Goal: Task Accomplishment & Management: Use online tool/utility

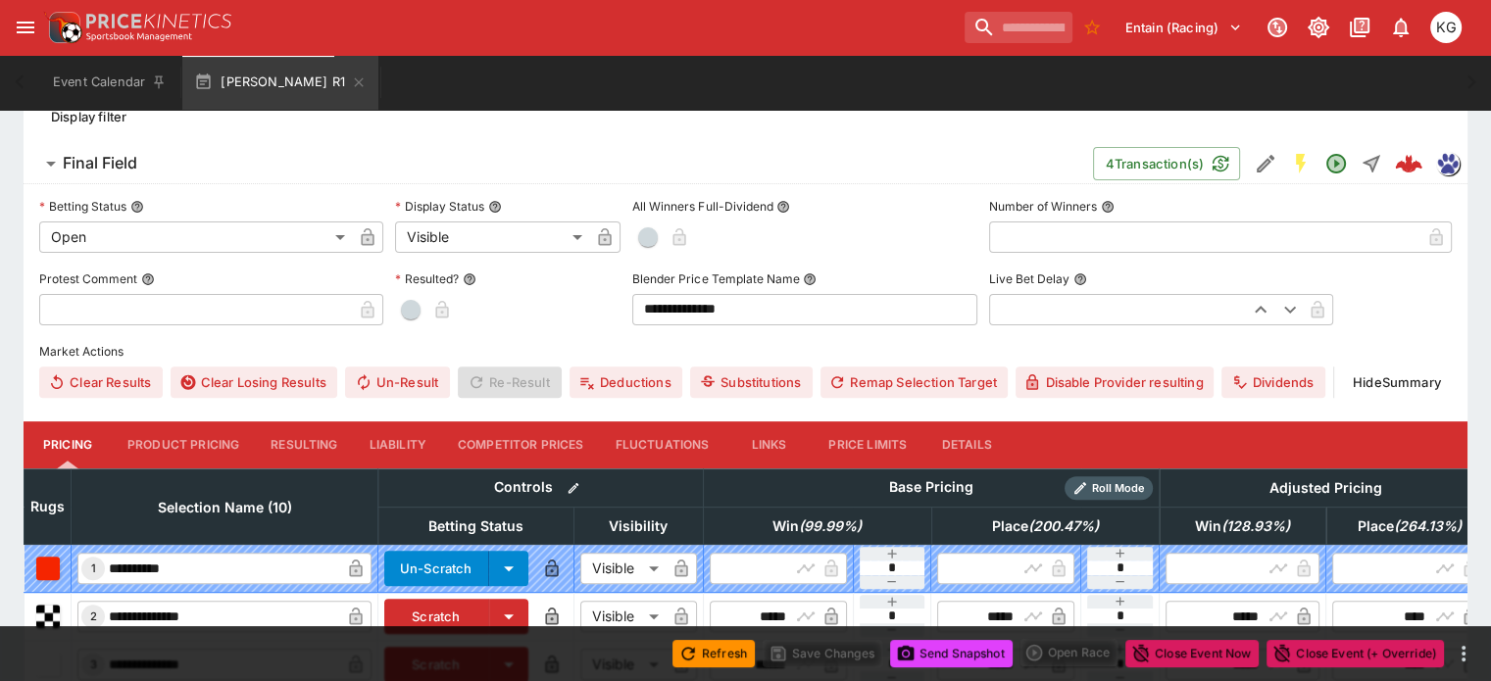
scroll to position [550, 0]
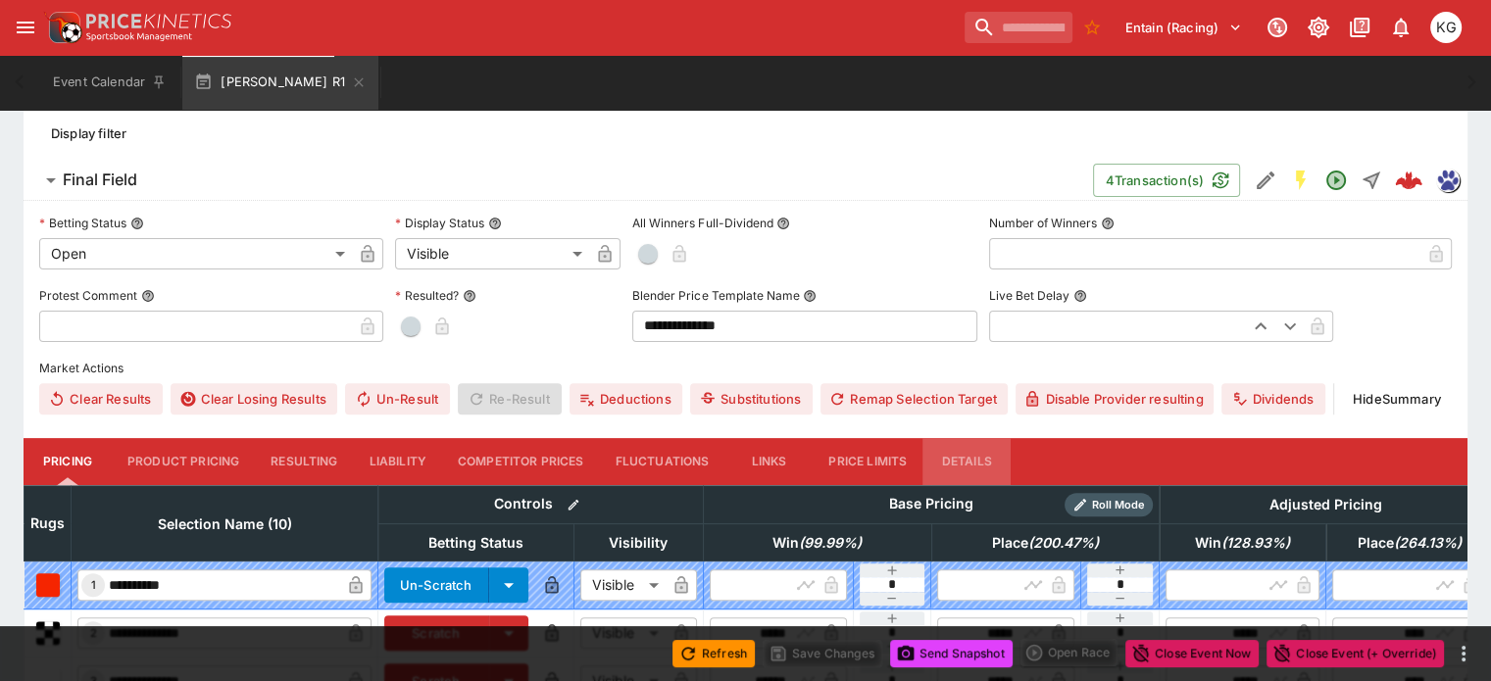
click at [974, 438] on button "Details" at bounding box center [966, 461] width 88 height 47
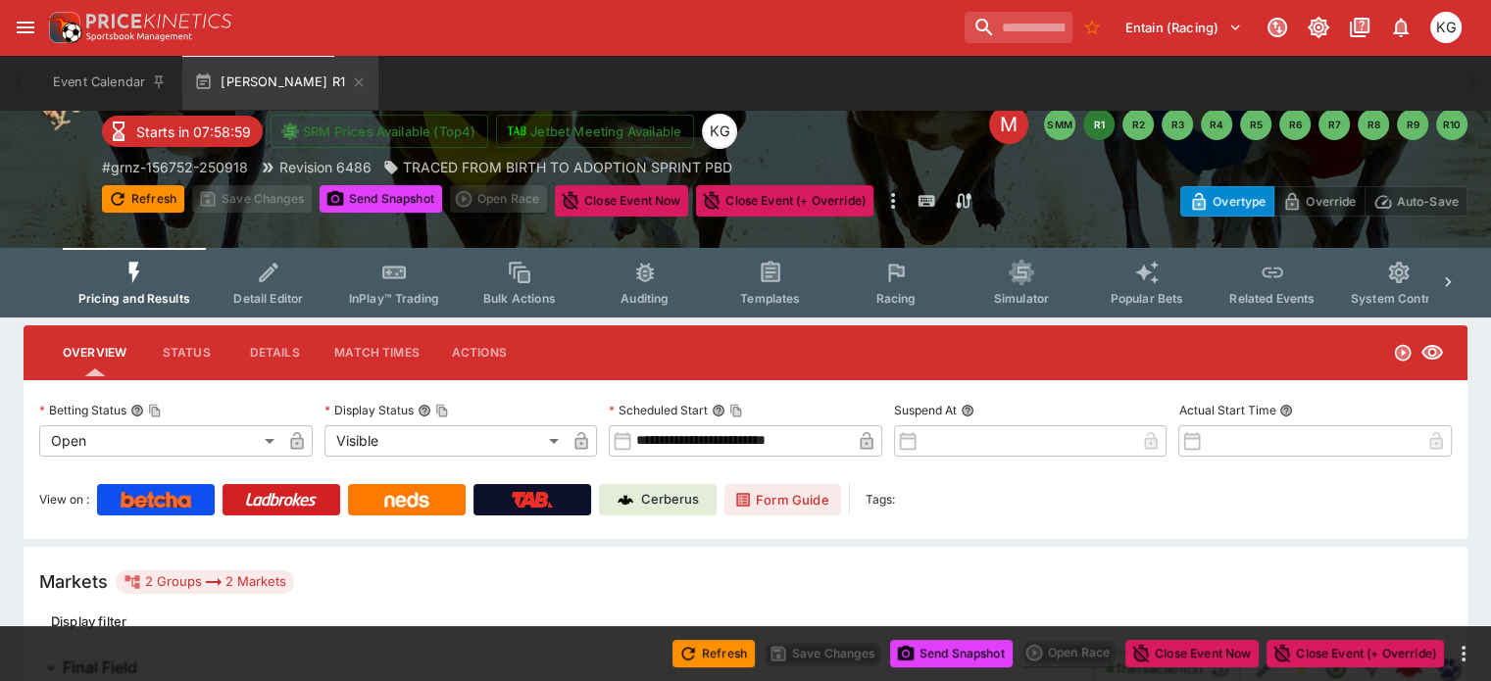
scroll to position [0, 0]
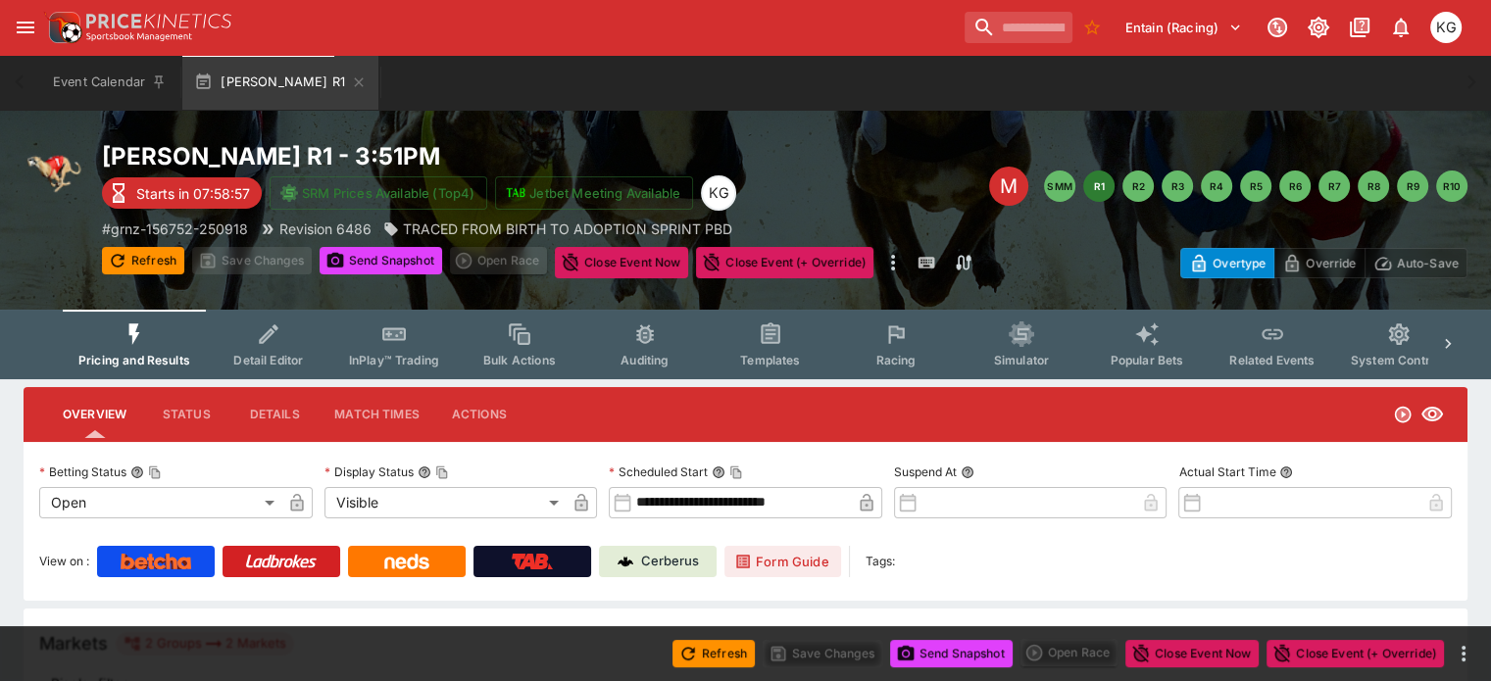
click at [915, 355] on span "Racing" at bounding box center [895, 360] width 40 height 15
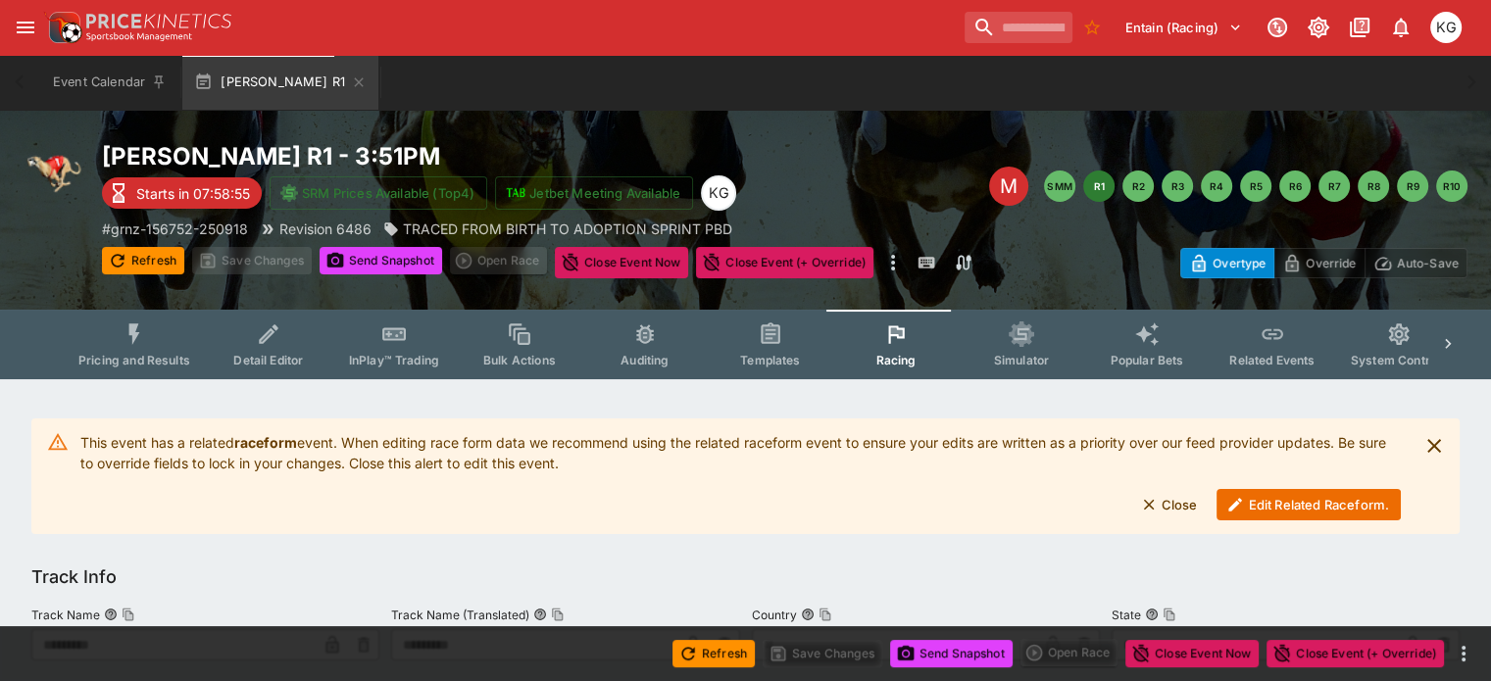
click at [1278, 499] on button "Edit Related Raceform." at bounding box center [1308, 504] width 184 height 31
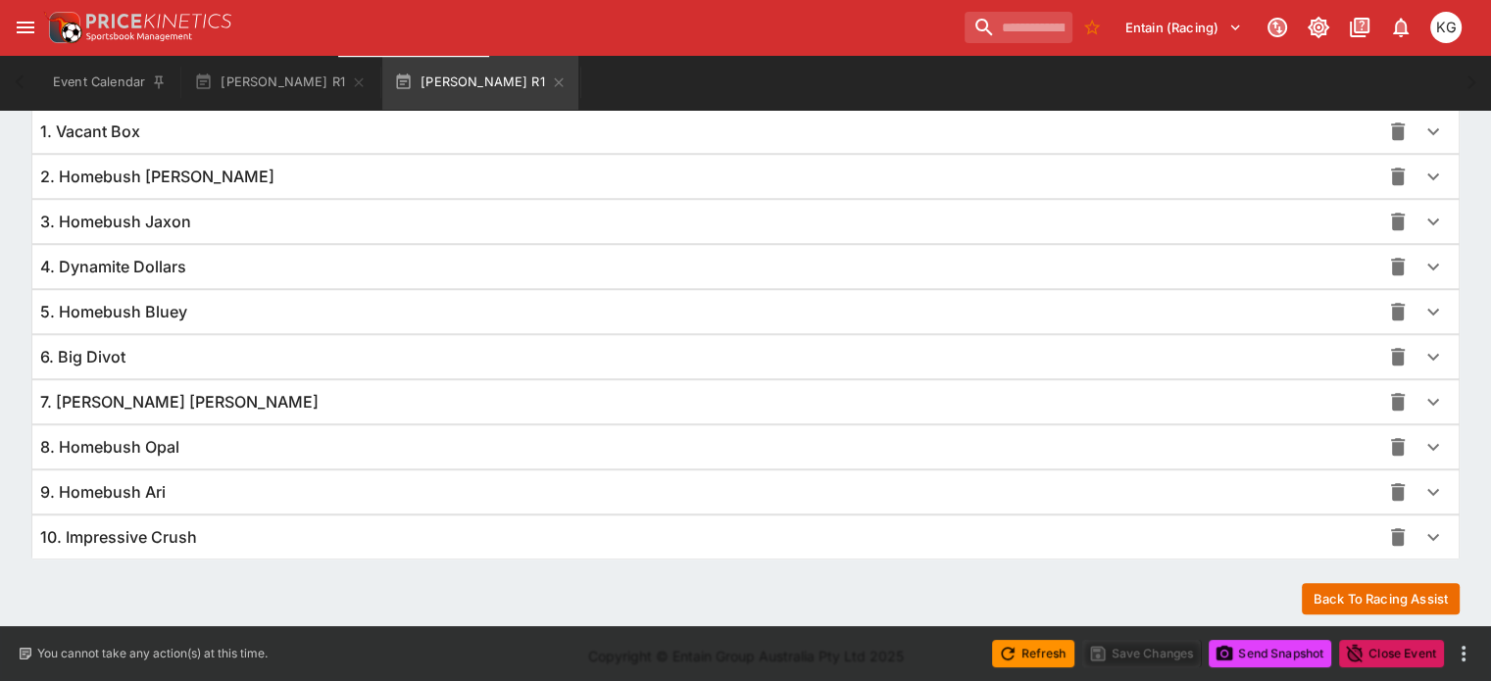
scroll to position [1431, 0]
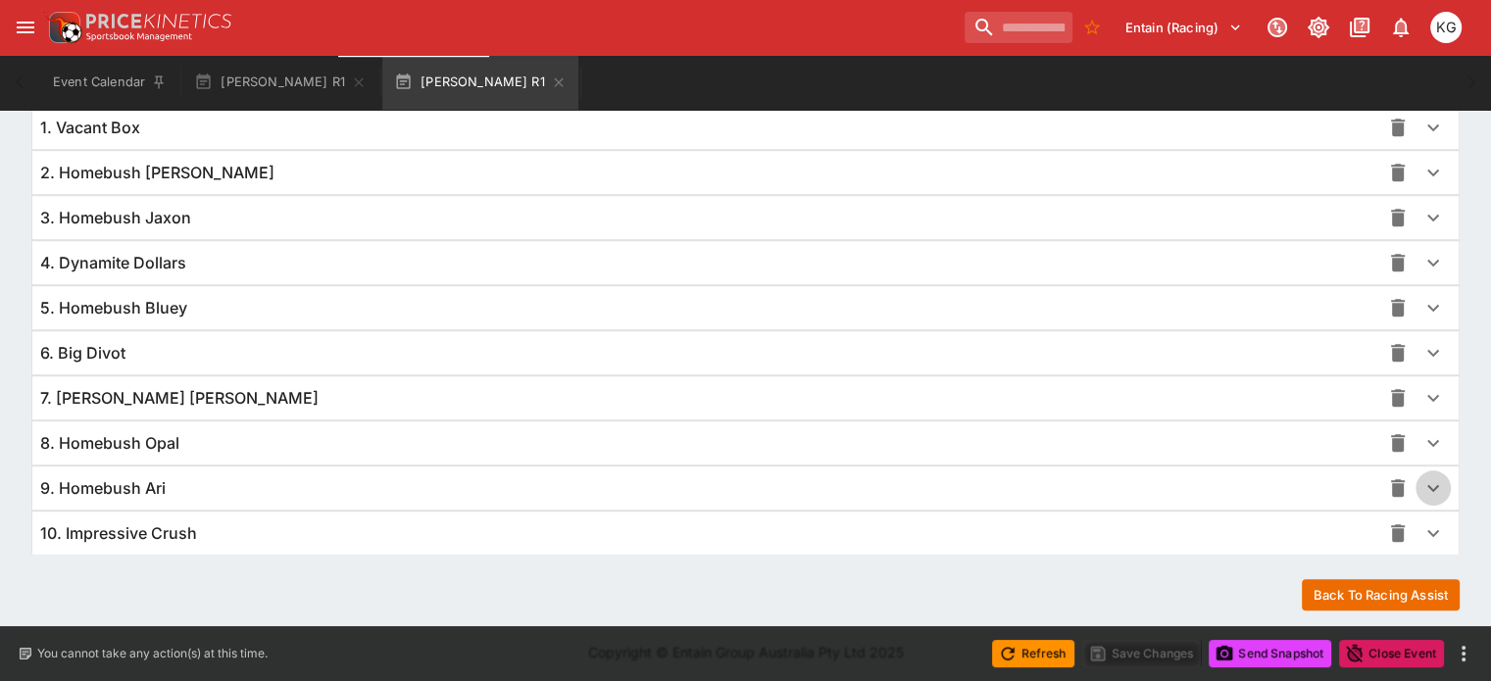
click at [1415, 481] on button "button" at bounding box center [1432, 487] width 35 height 35
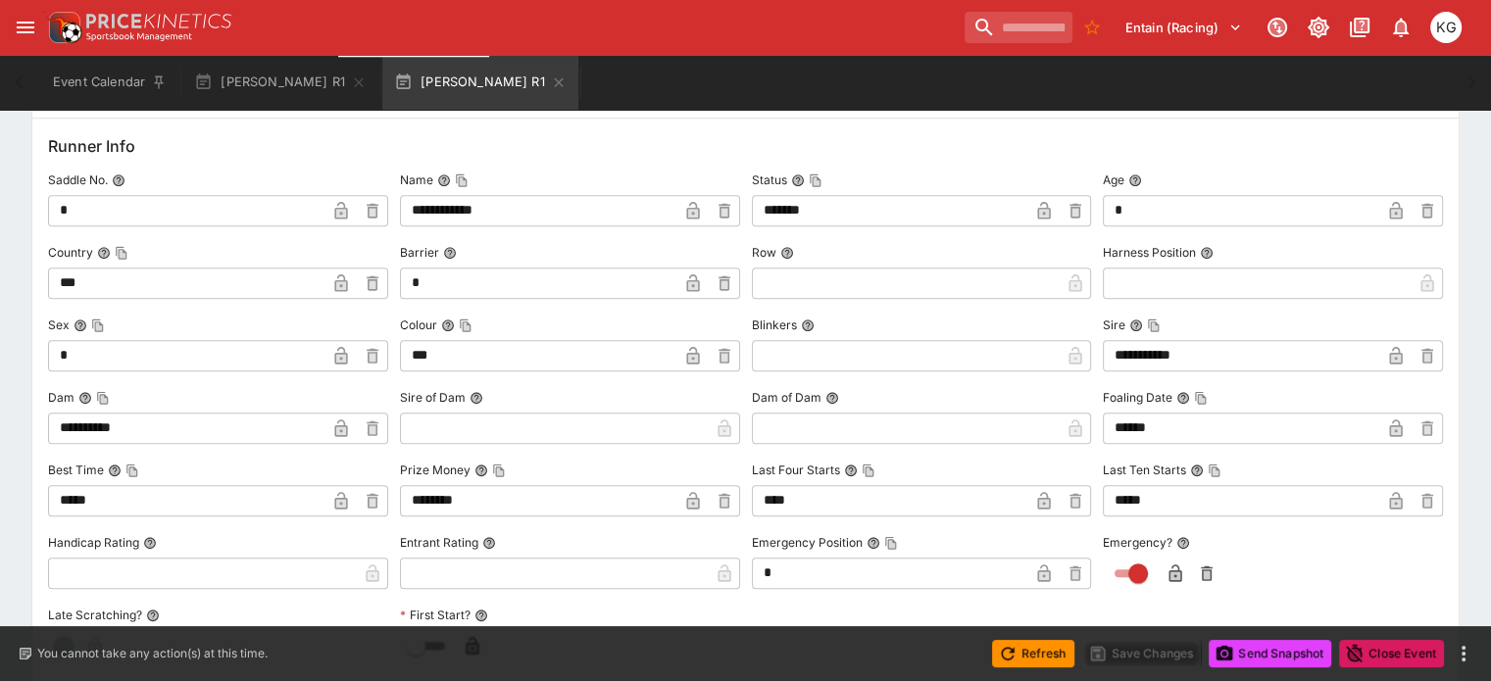
scroll to position [1921, 0]
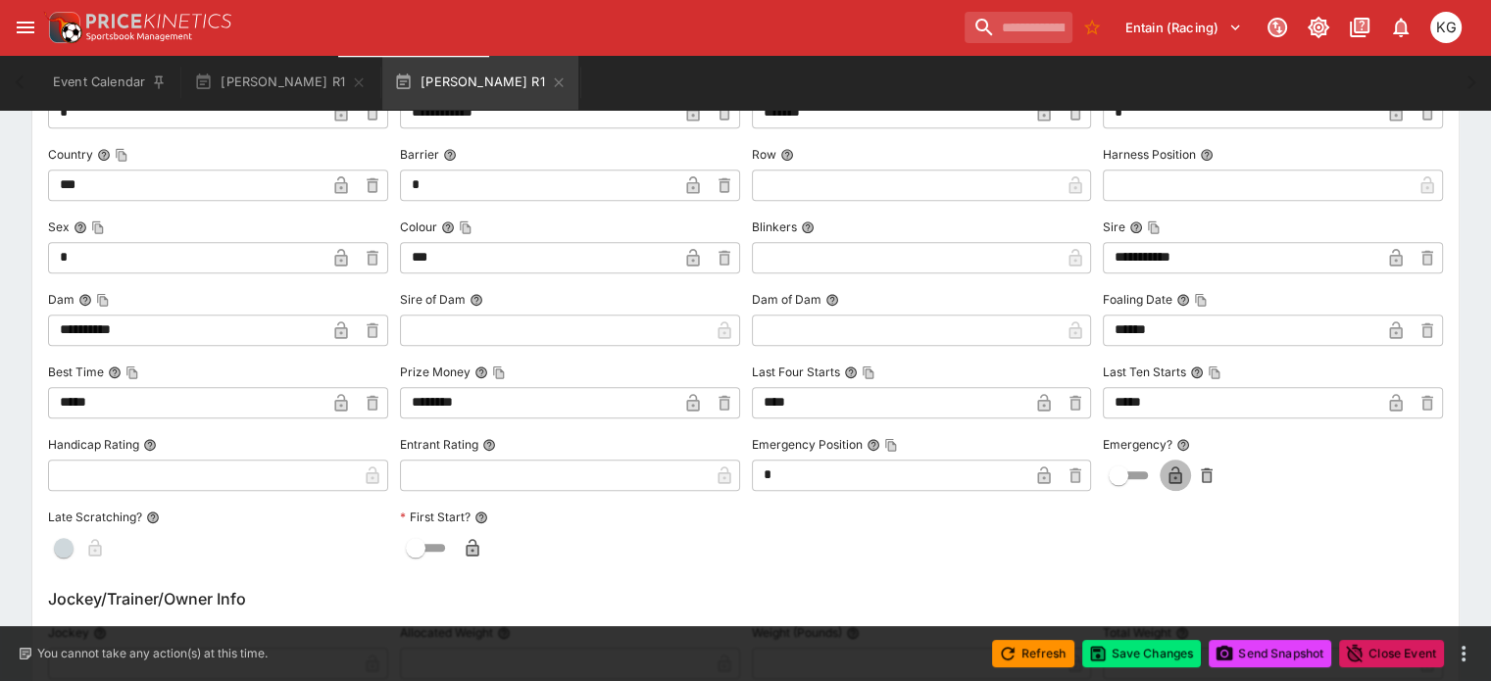
click at [1170, 473] on icon "button" at bounding box center [1175, 477] width 10 height 8
click at [1149, 656] on button "Save Changes" at bounding box center [1142, 653] width 120 height 27
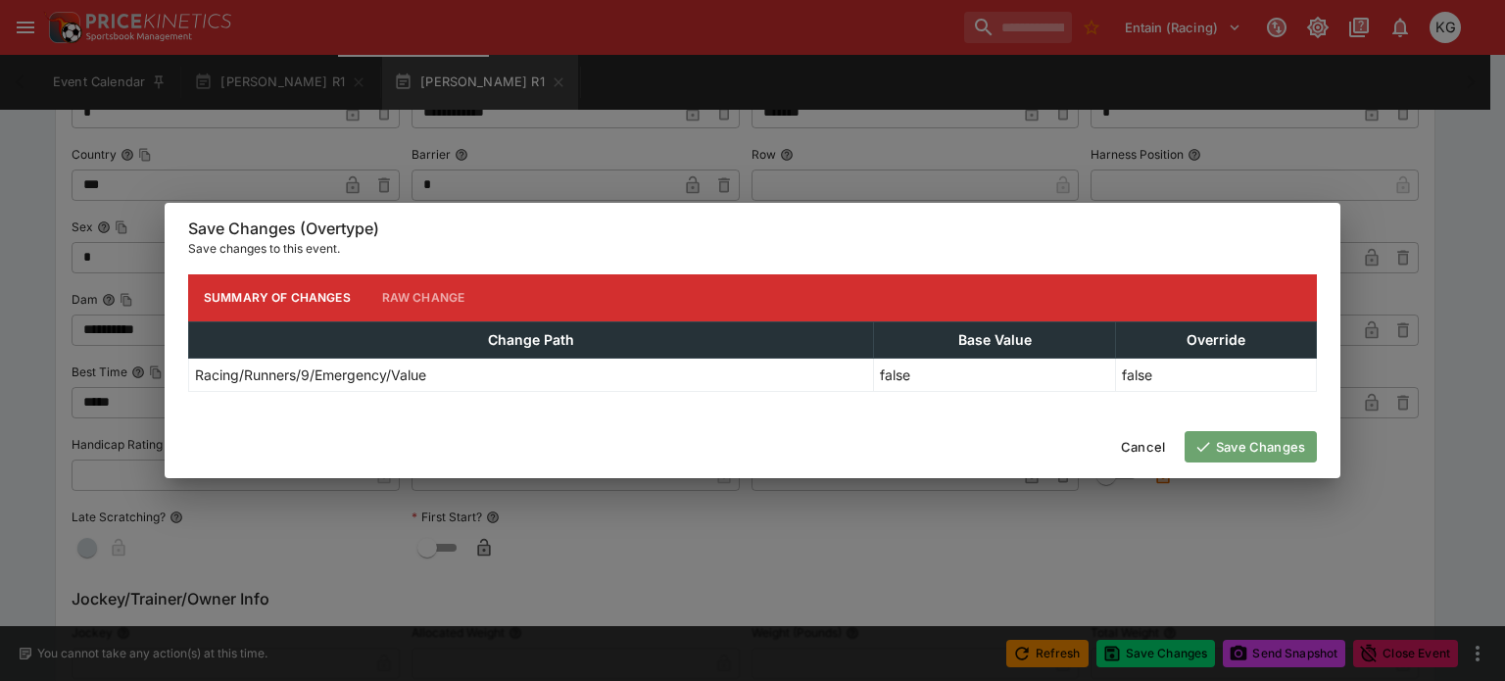
click at [1257, 451] on button "Save Changes" at bounding box center [1251, 446] width 132 height 31
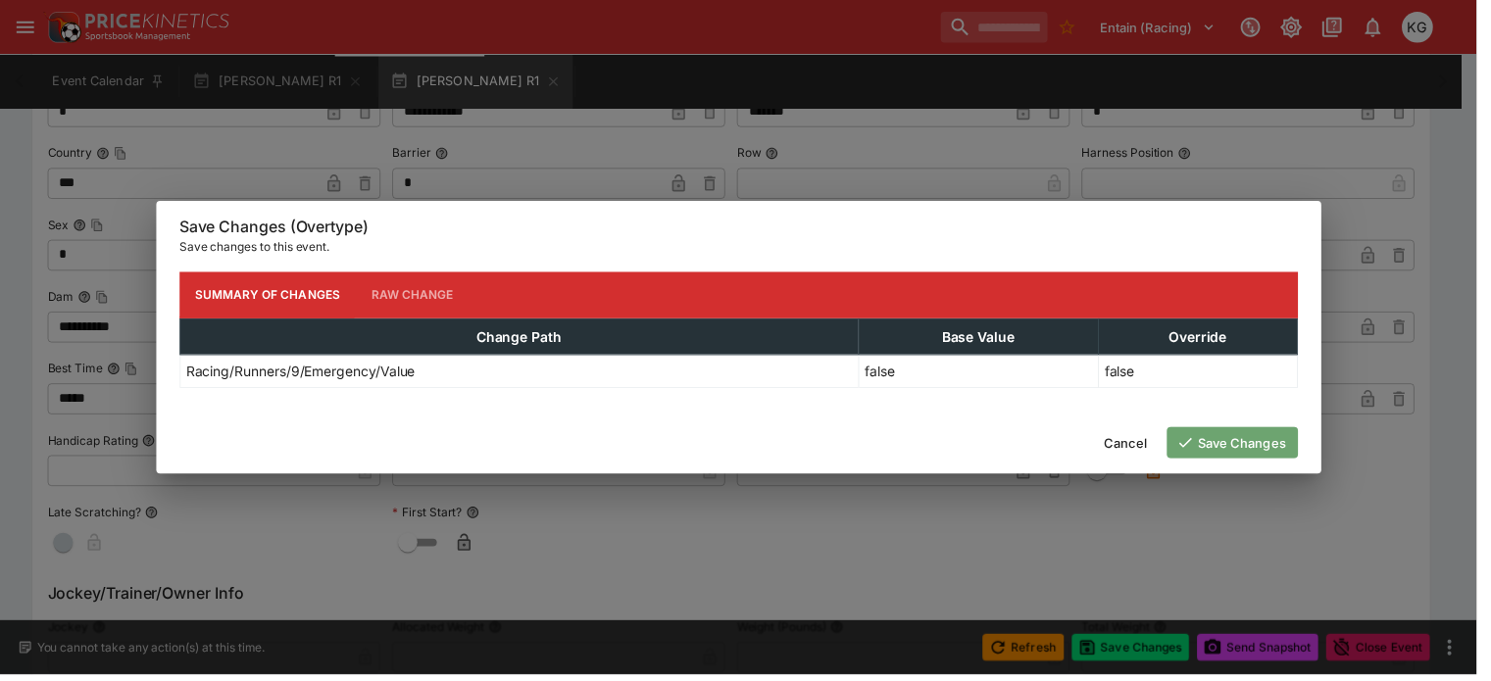
scroll to position [0, 0]
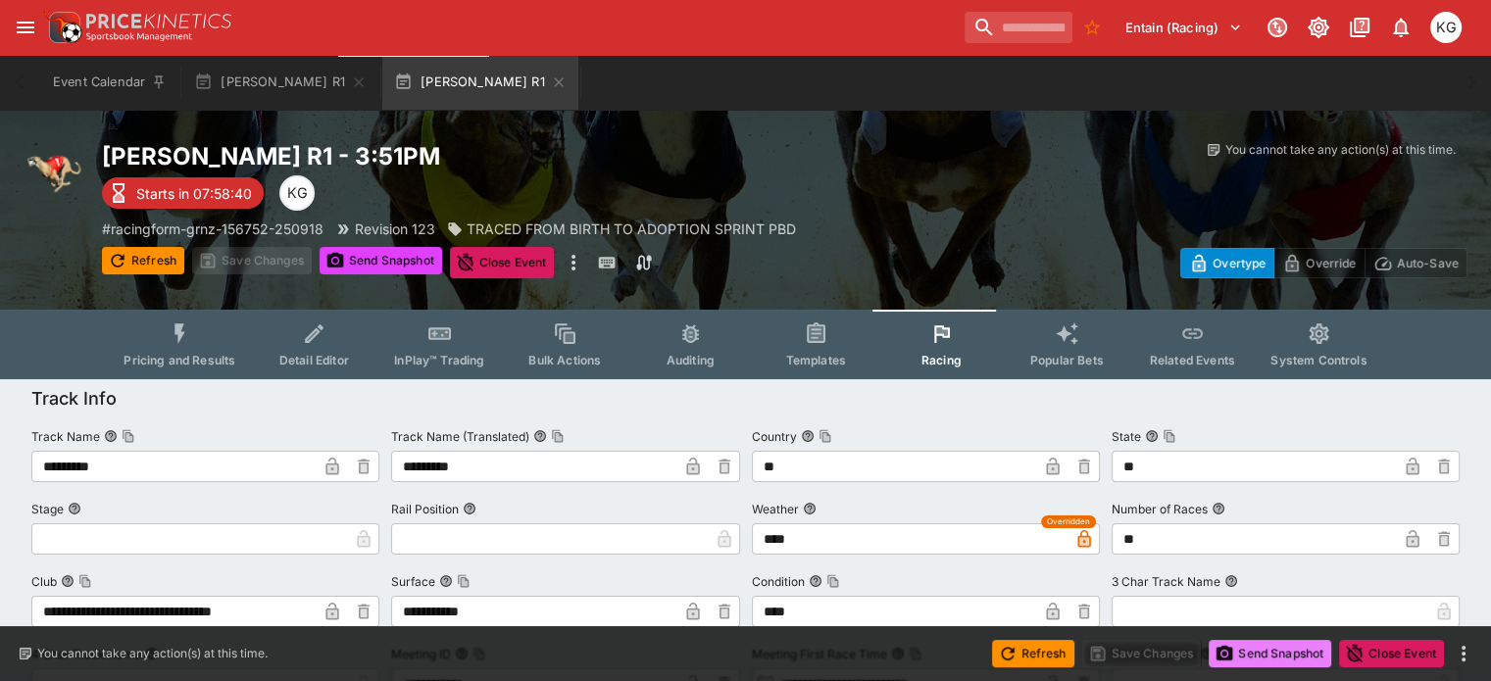
click at [1260, 654] on button "Send Snapshot" at bounding box center [1269, 653] width 123 height 27
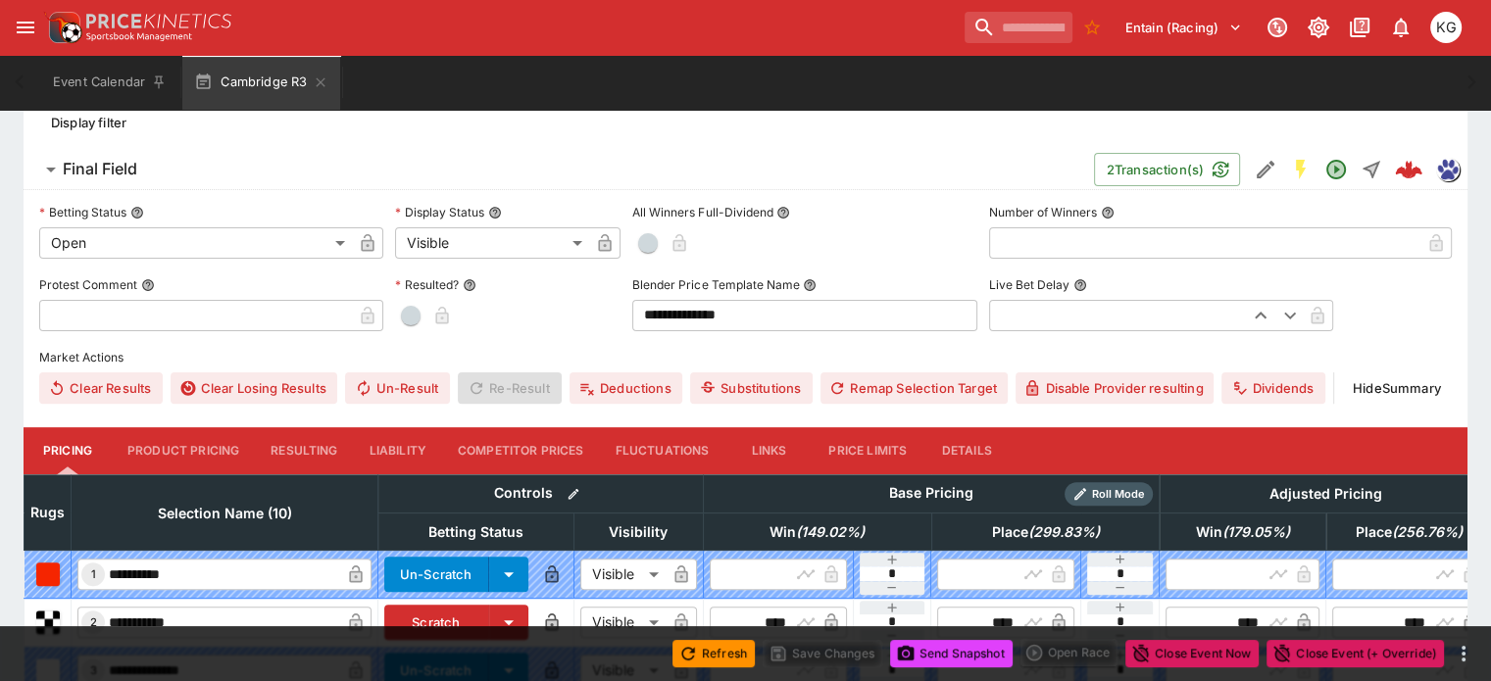
scroll to position [588, 0]
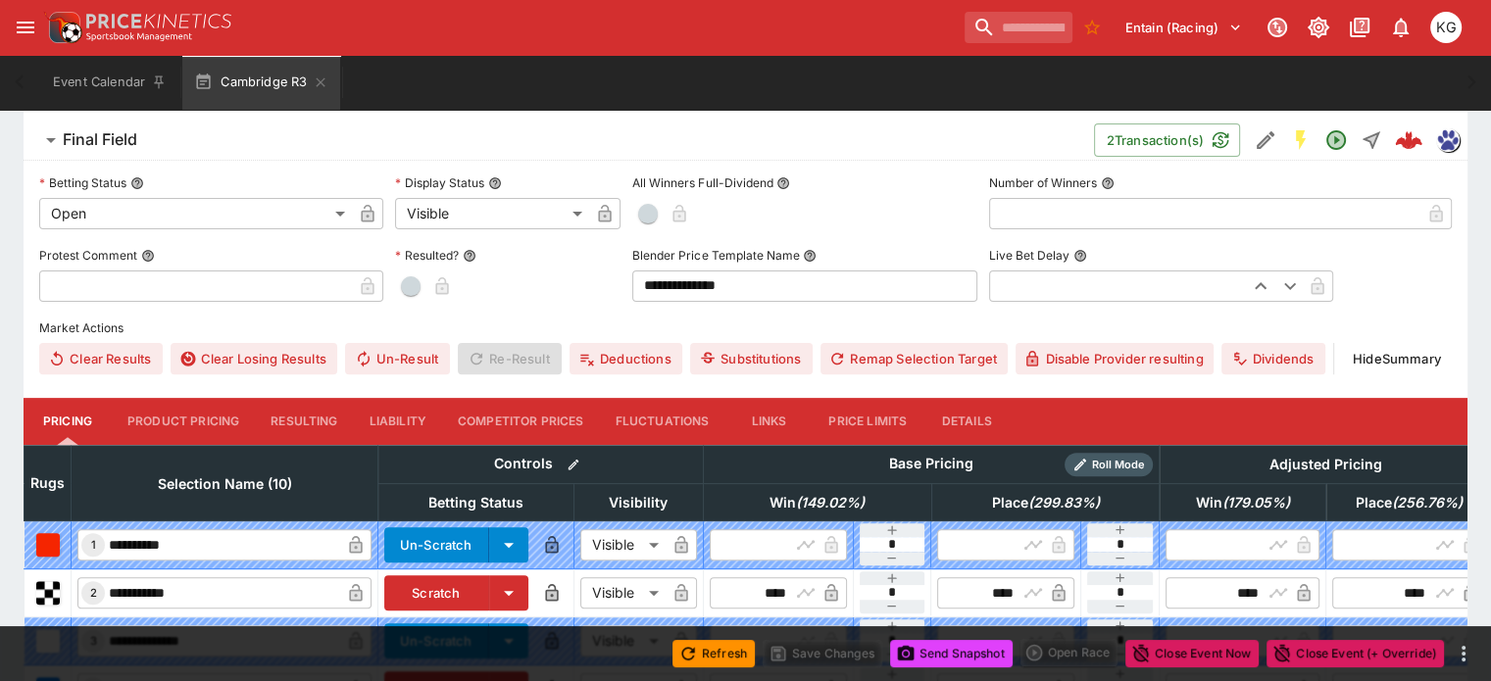
click at [1001, 398] on button "Details" at bounding box center [966, 421] width 88 height 47
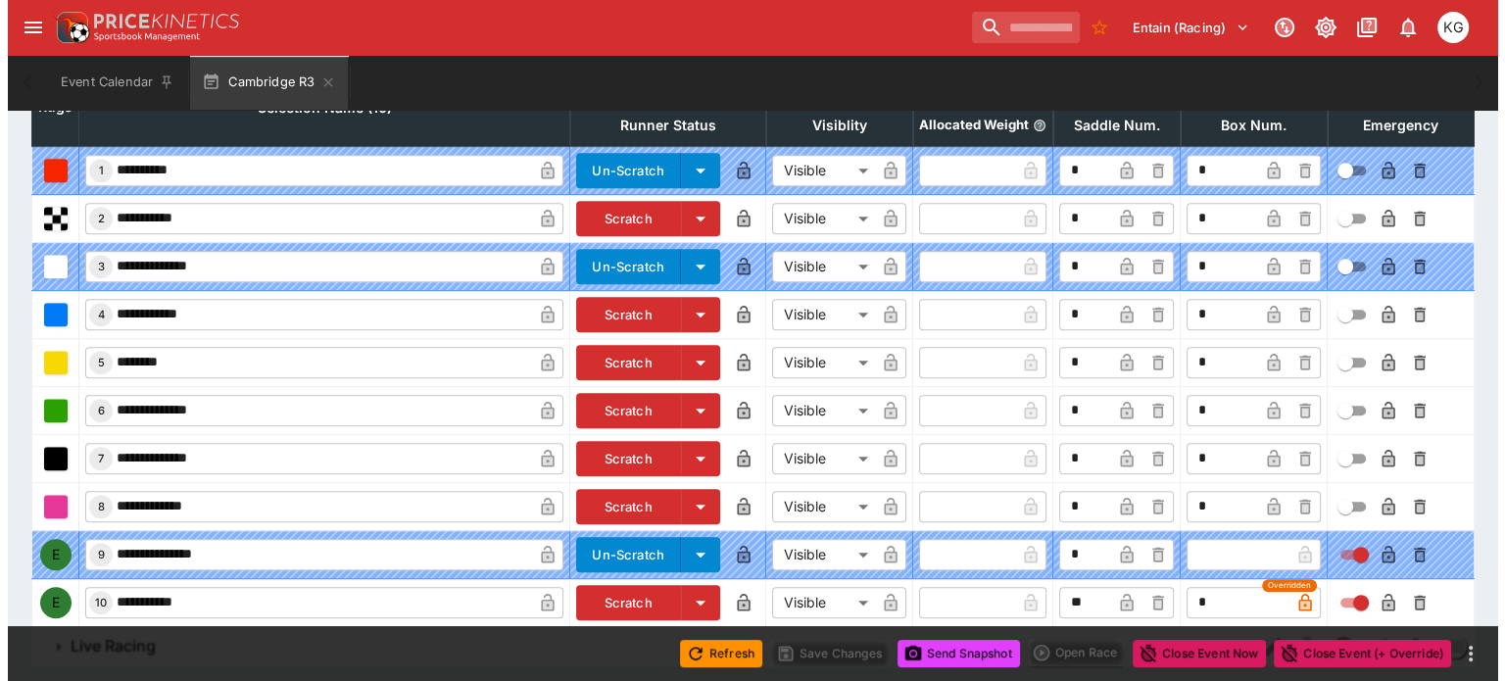
scroll to position [970, 0]
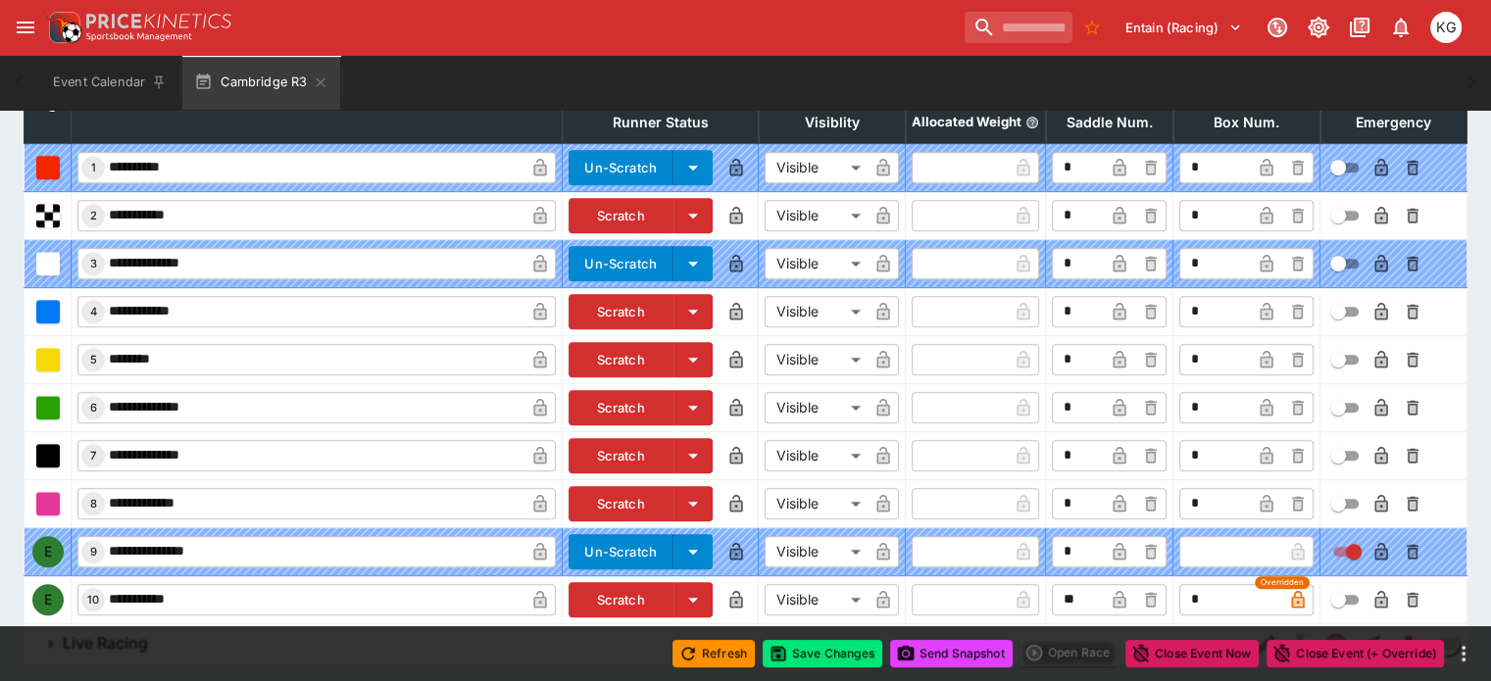
click at [1374, 591] on icon "button" at bounding box center [1380, 600] width 13 height 18
click at [822, 652] on button "Save Changes" at bounding box center [822, 653] width 120 height 27
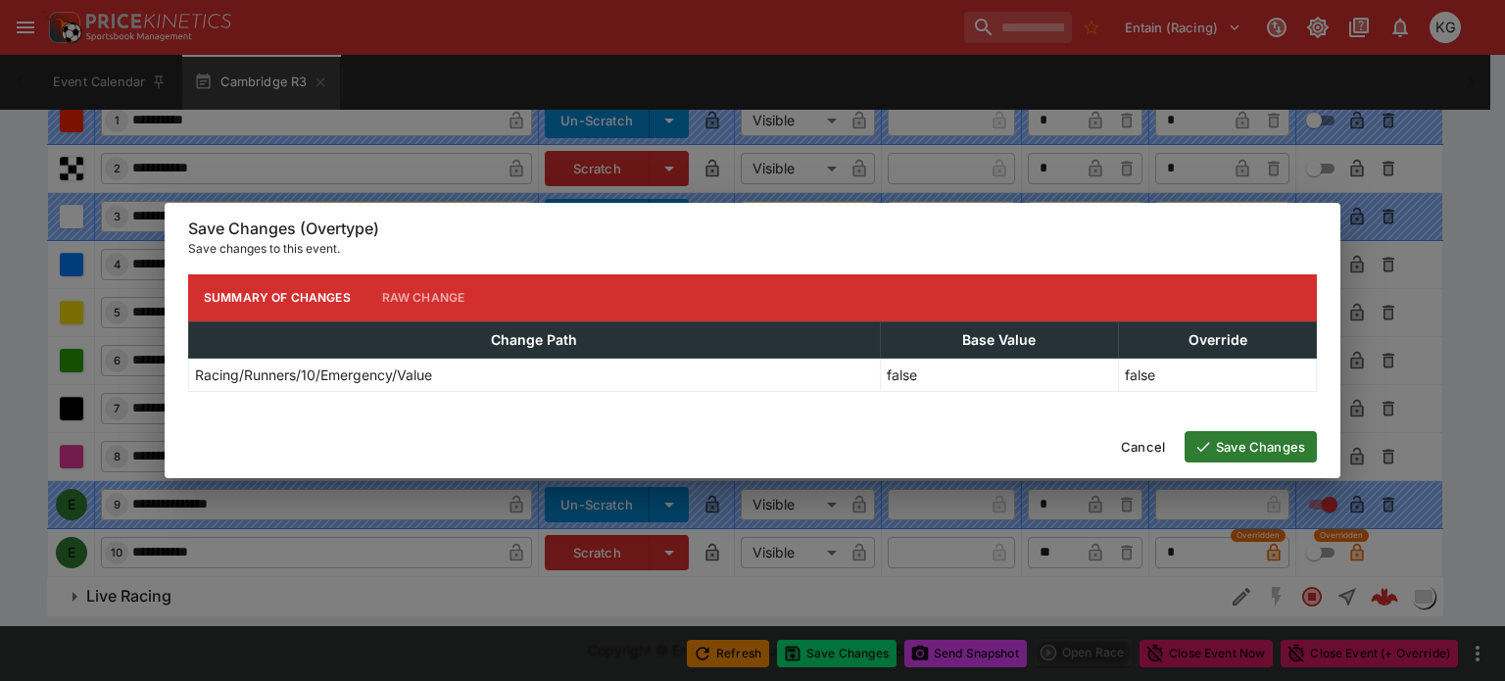
click at [1246, 444] on button "Save Changes" at bounding box center [1251, 446] width 132 height 31
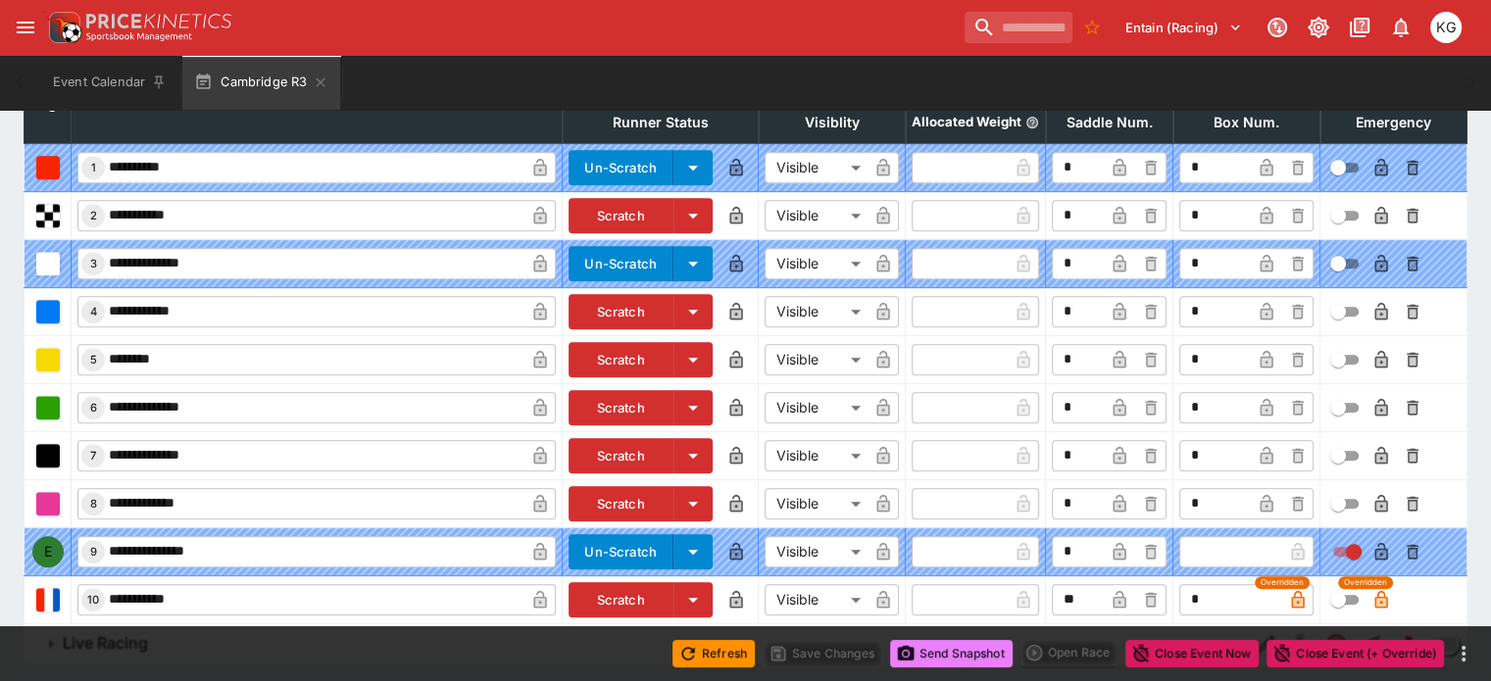
click at [958, 654] on button "Send Snapshot" at bounding box center [951, 653] width 123 height 27
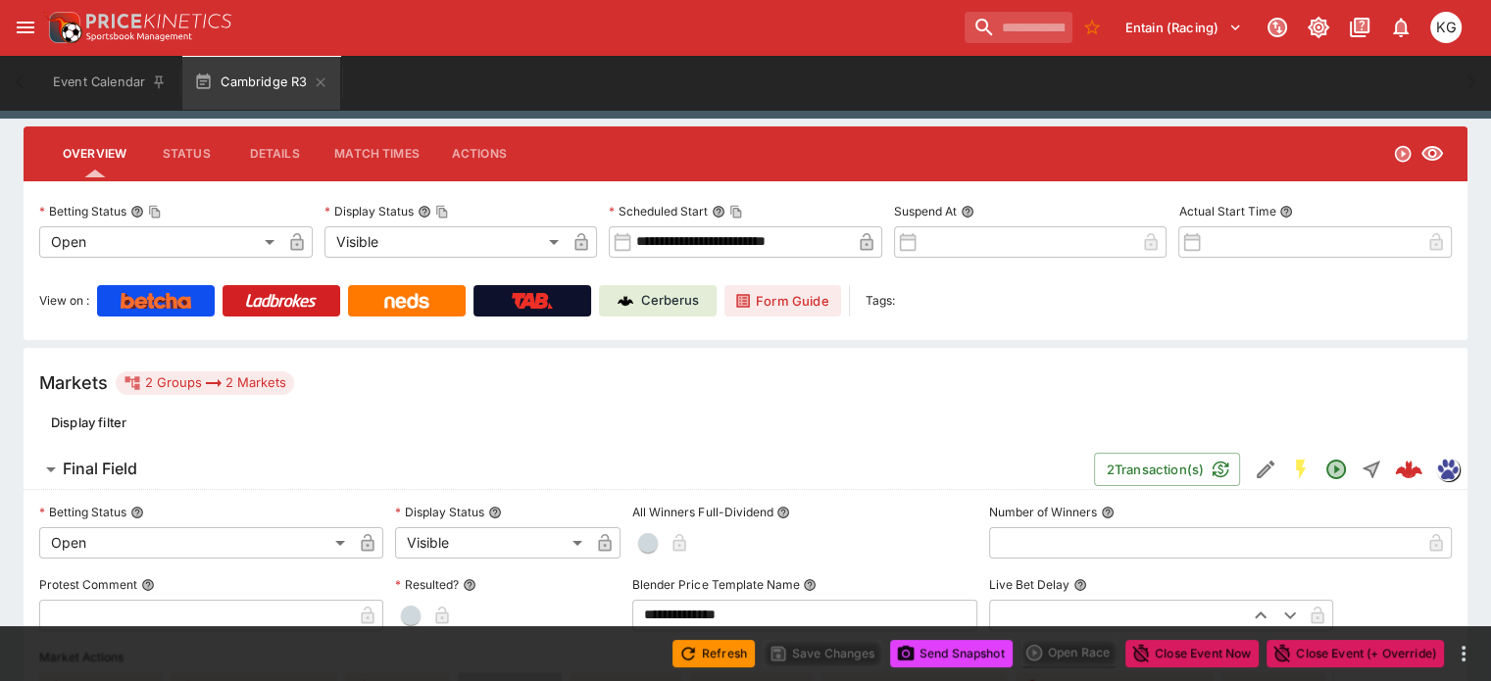
scroll to position [0, 0]
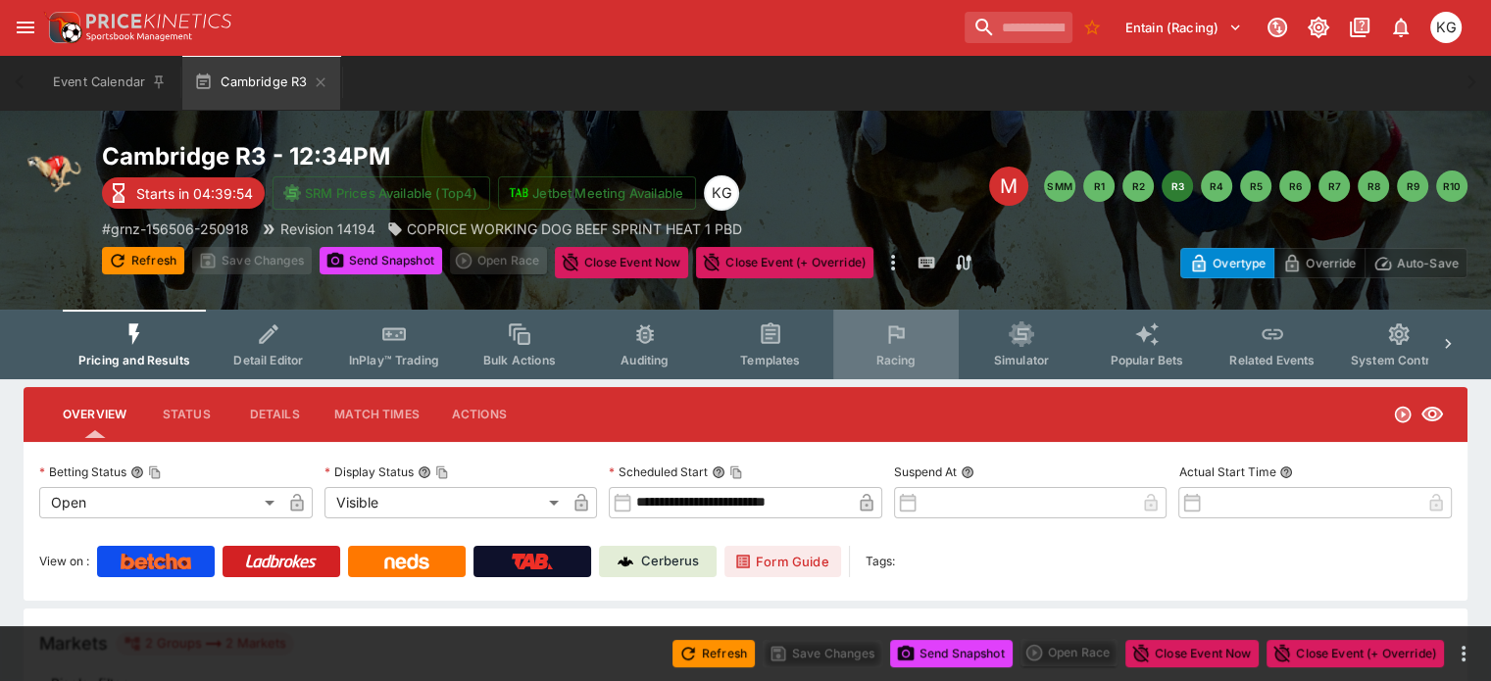
click at [913, 355] on span "Racing" at bounding box center [895, 360] width 40 height 15
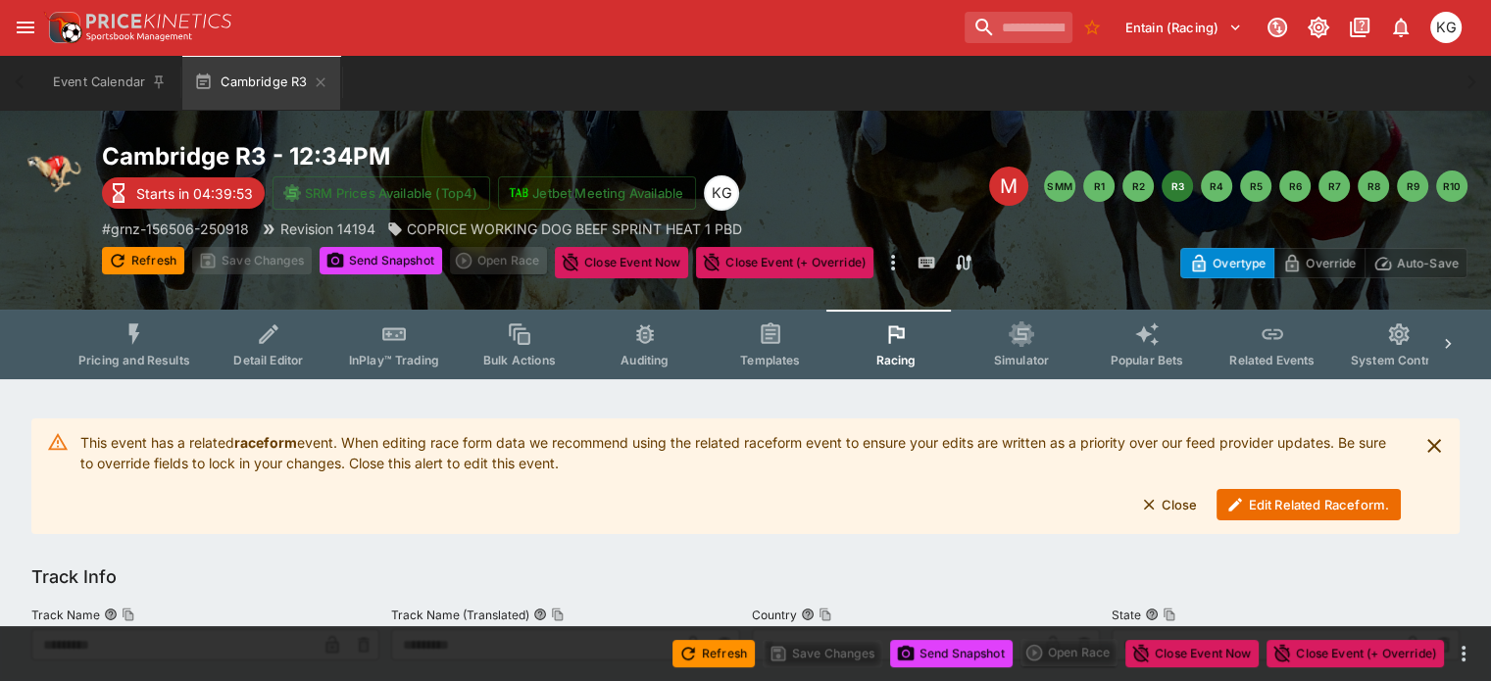
click at [1288, 501] on button "Edit Related Raceform." at bounding box center [1308, 504] width 184 height 31
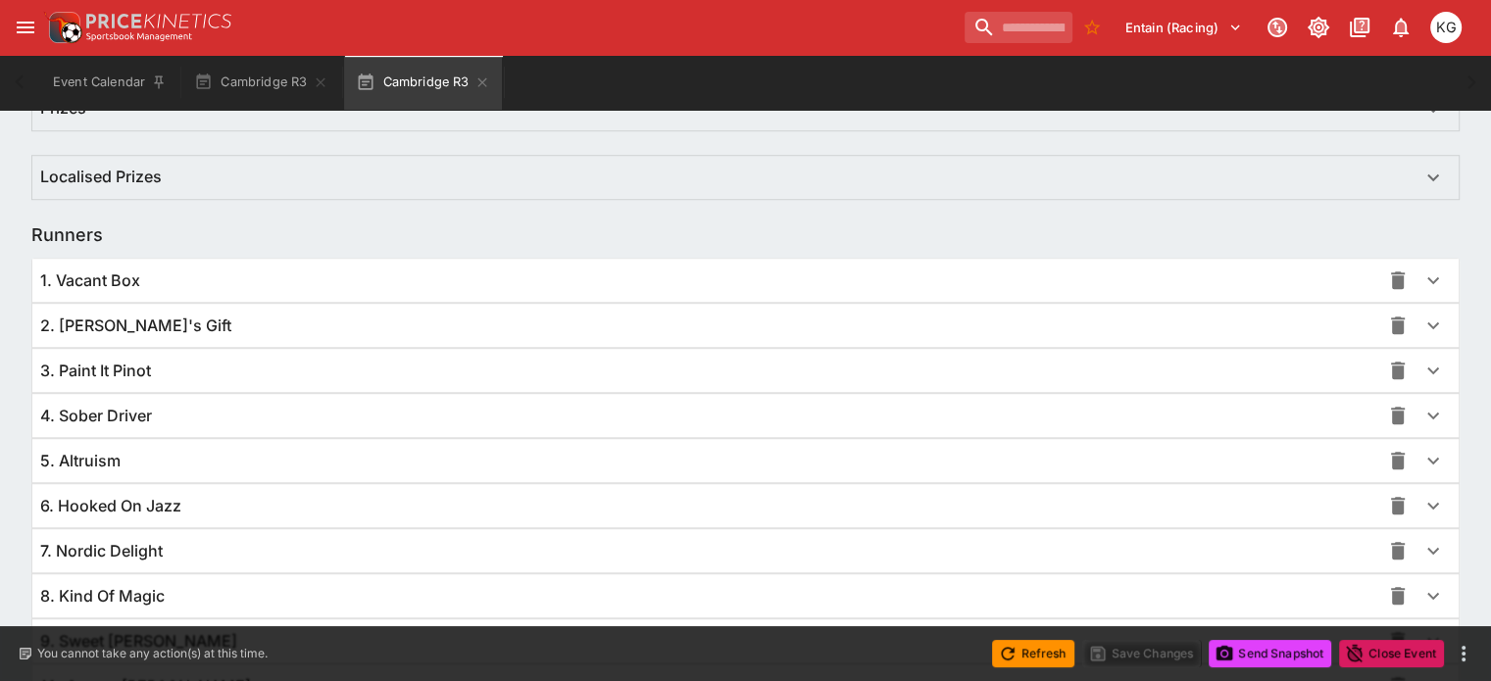
scroll to position [1427, 0]
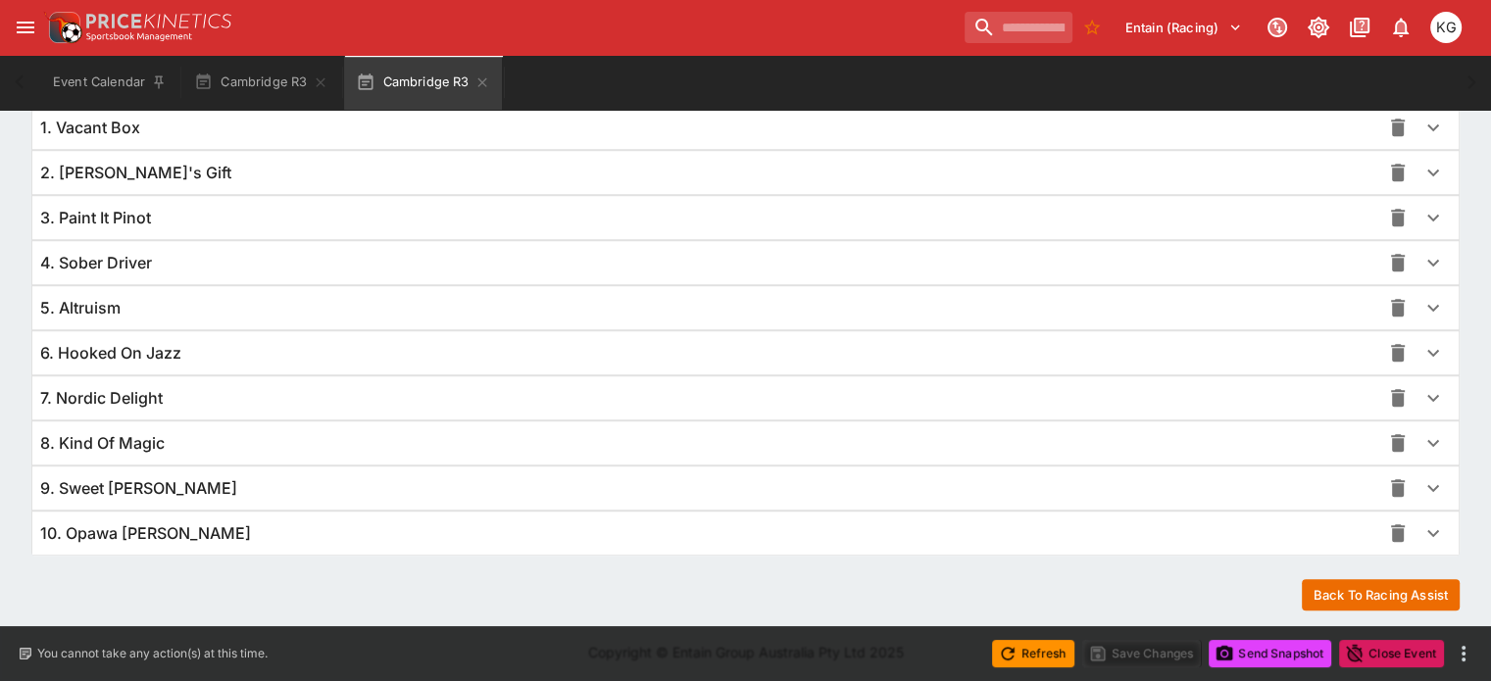
click at [1421, 525] on icon "button" at bounding box center [1433, 533] width 24 height 24
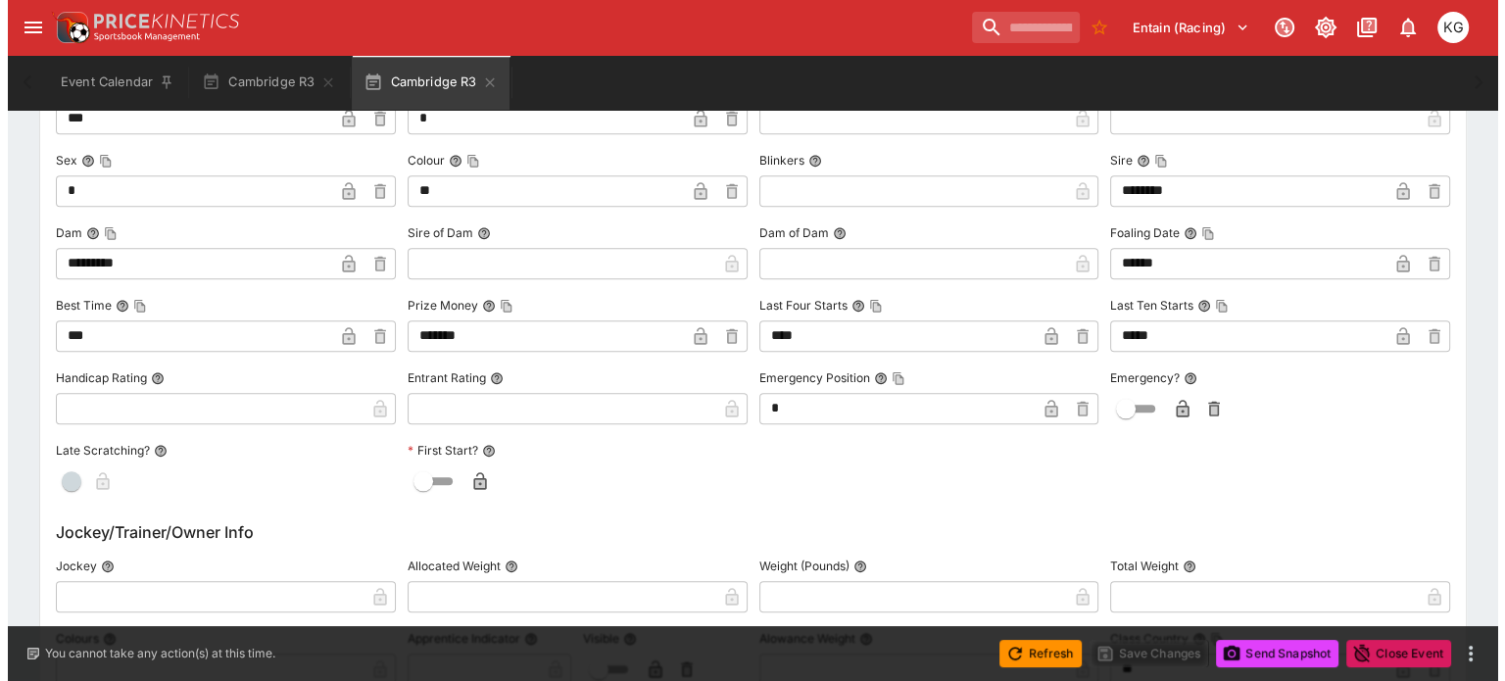
scroll to position [2113, 0]
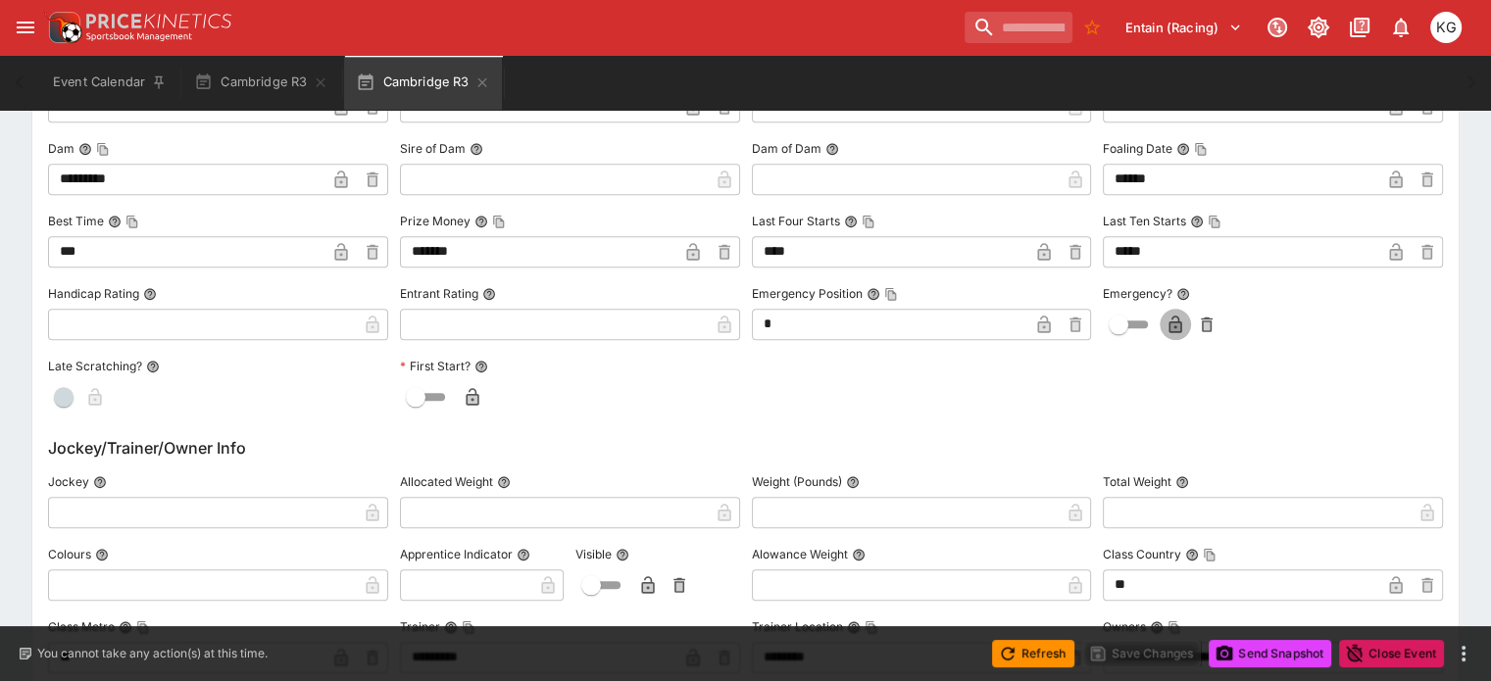
click at [1170, 322] on icon "button" at bounding box center [1175, 326] width 10 height 8
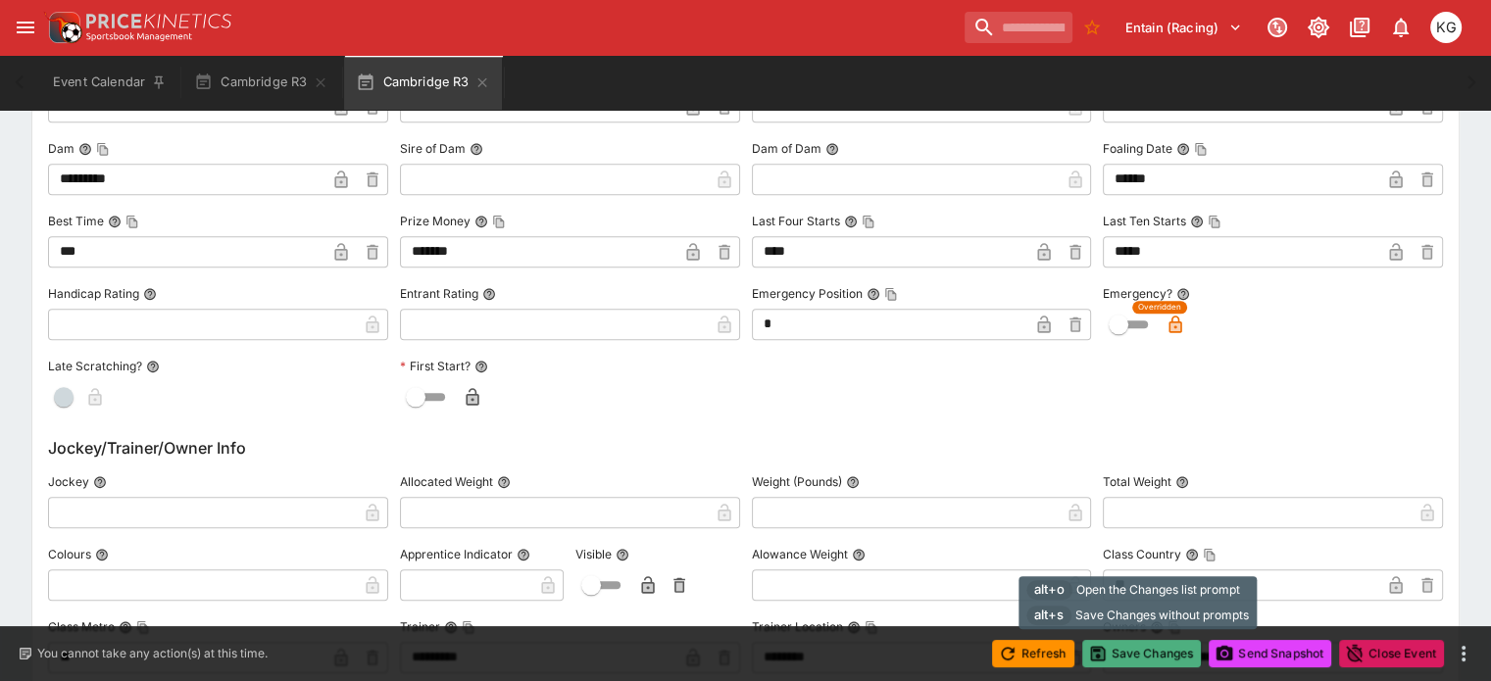
click at [1133, 649] on button "Save Changes" at bounding box center [1142, 653] width 120 height 27
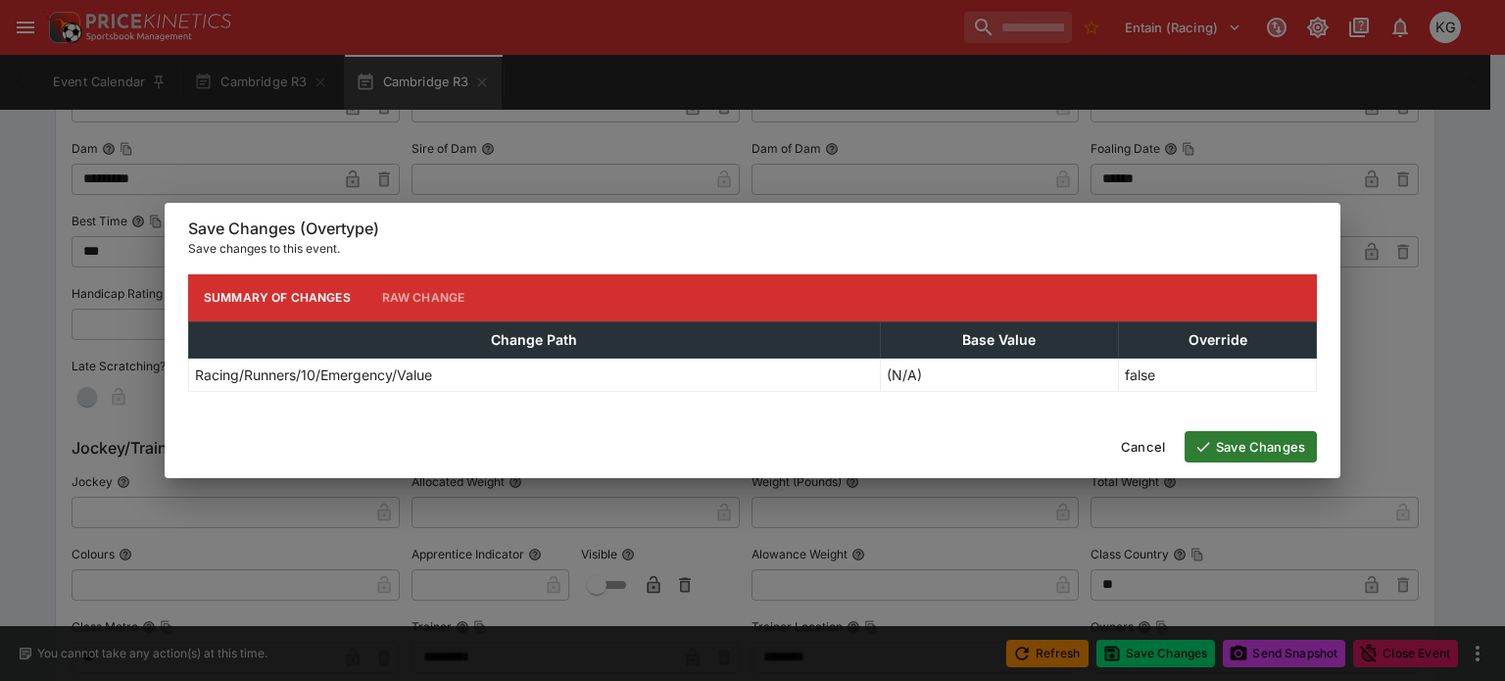
click at [1256, 446] on button "Save Changes" at bounding box center [1251, 446] width 132 height 31
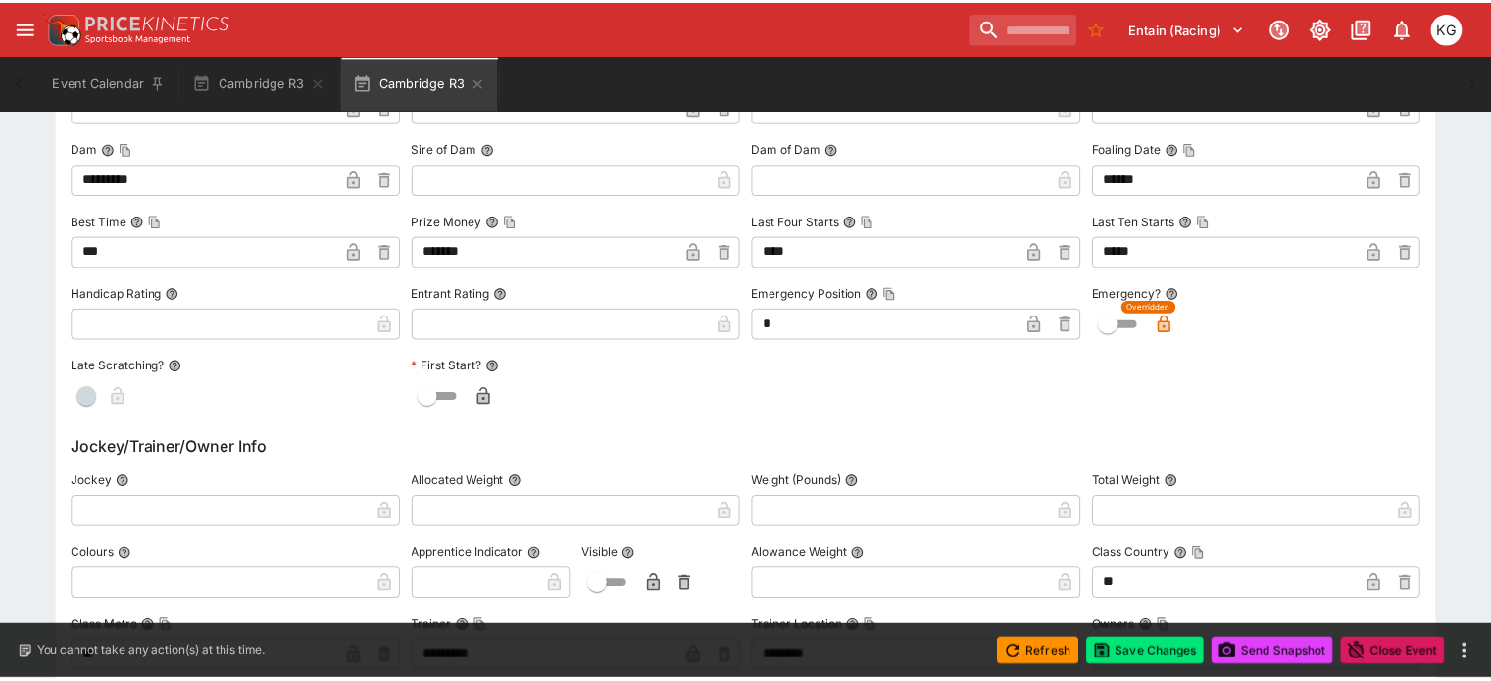
scroll to position [0, 0]
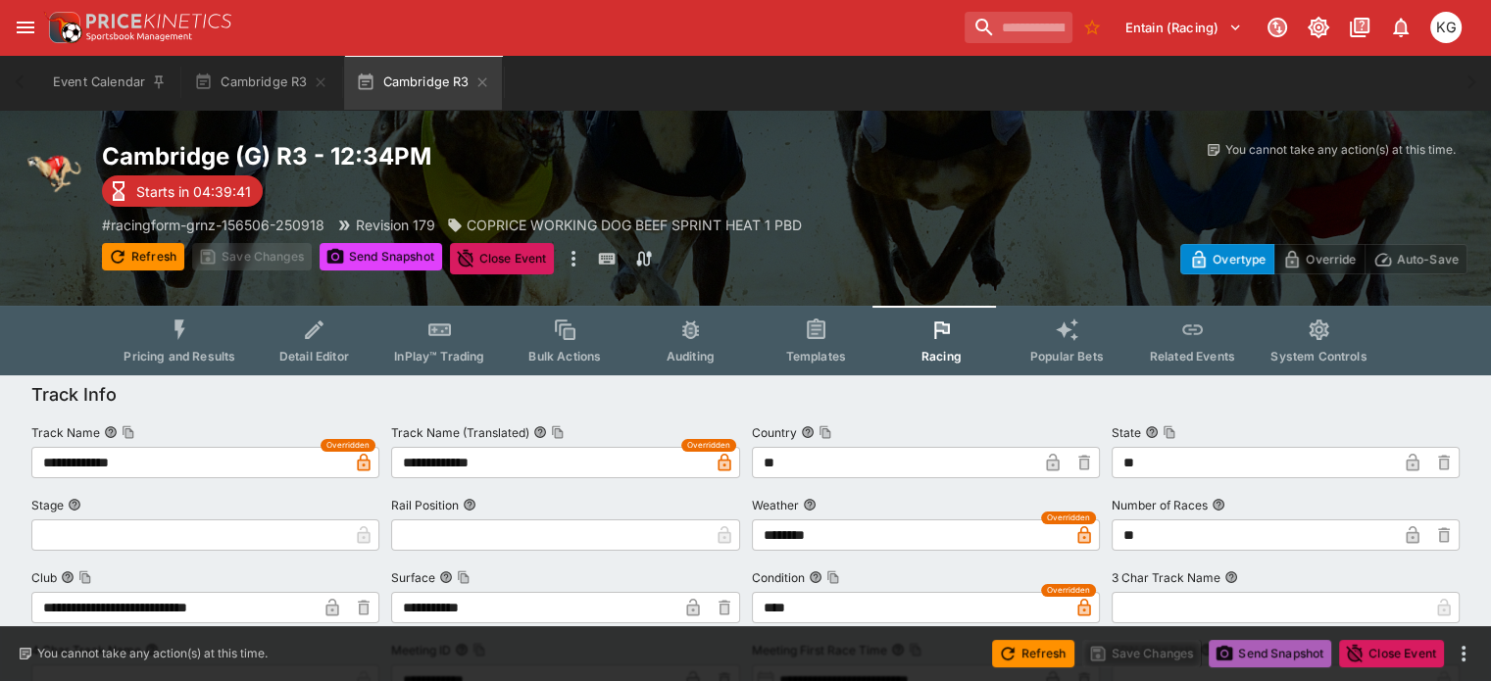
click at [1281, 650] on button "Send Snapshot" at bounding box center [1269, 653] width 123 height 27
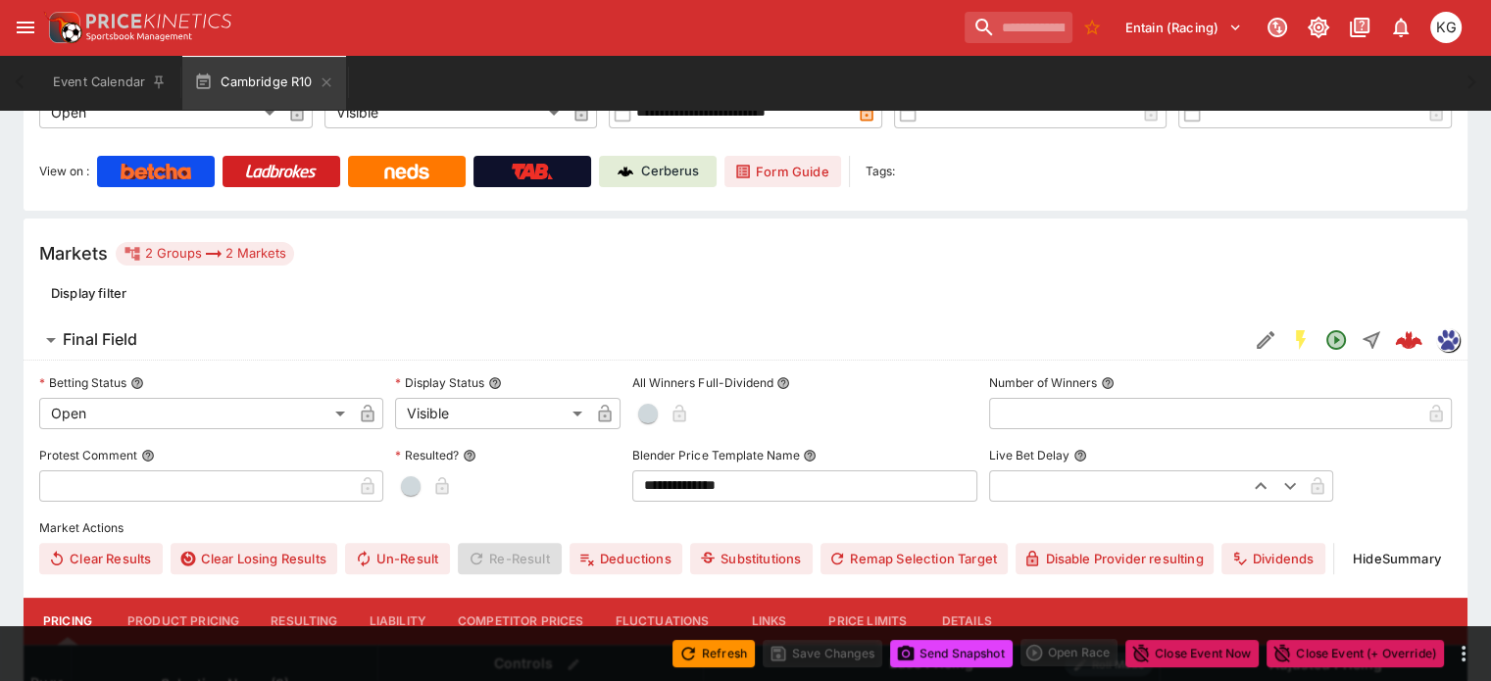
scroll to position [488, 0]
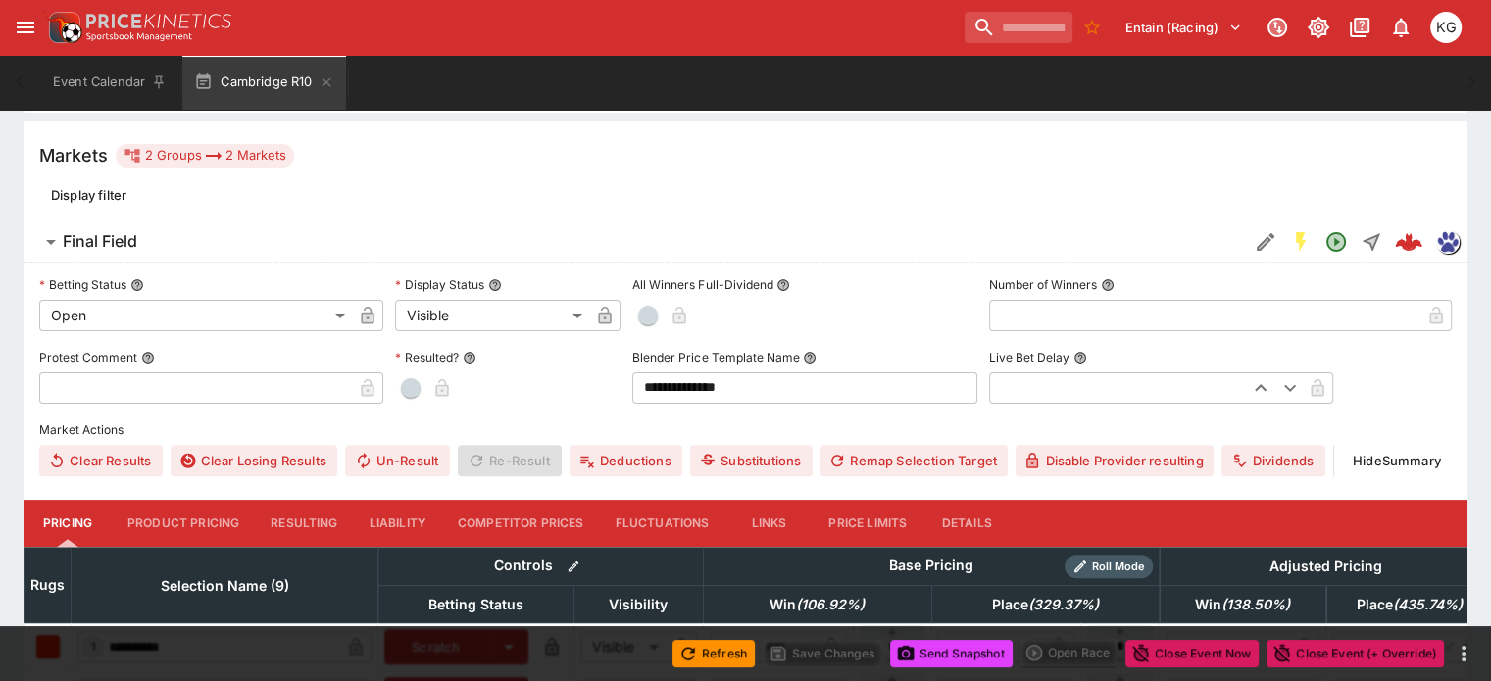
click at [998, 500] on button "Details" at bounding box center [966, 523] width 88 height 47
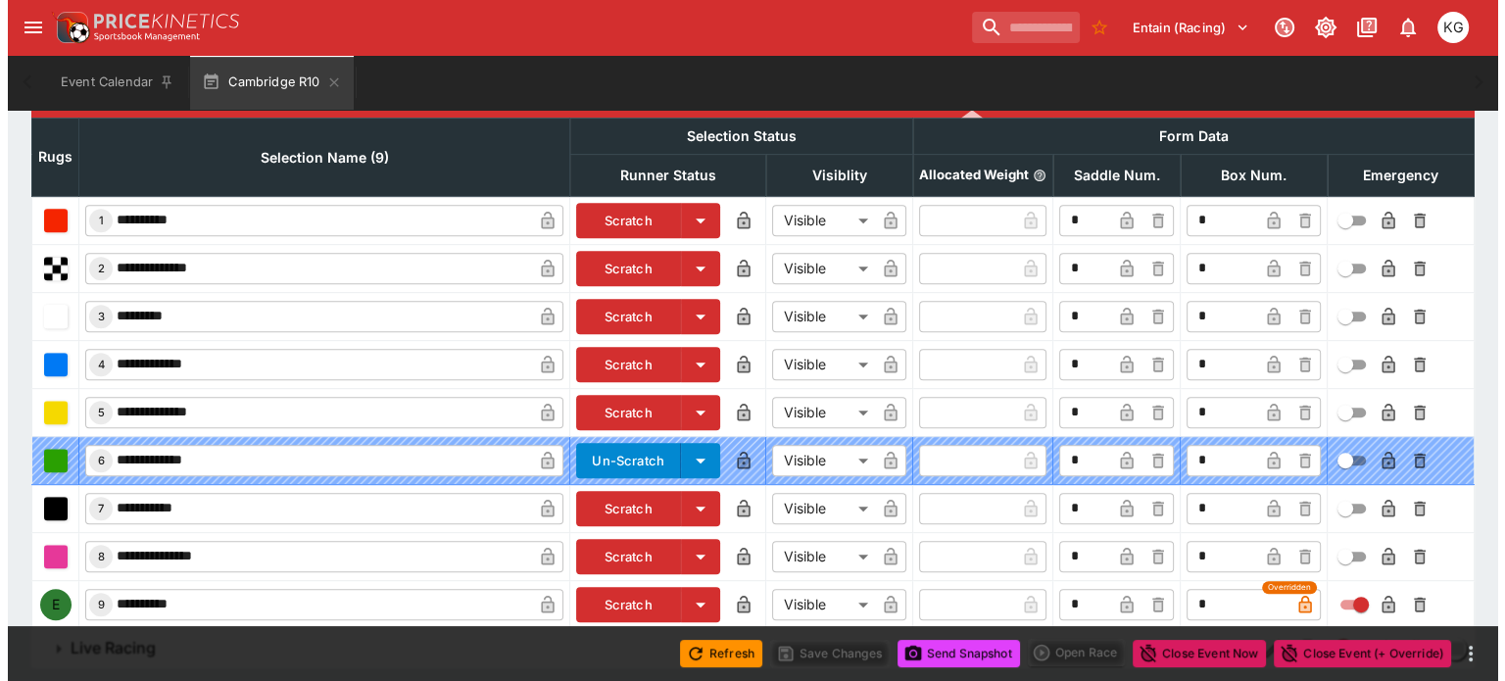
scroll to position [922, 0]
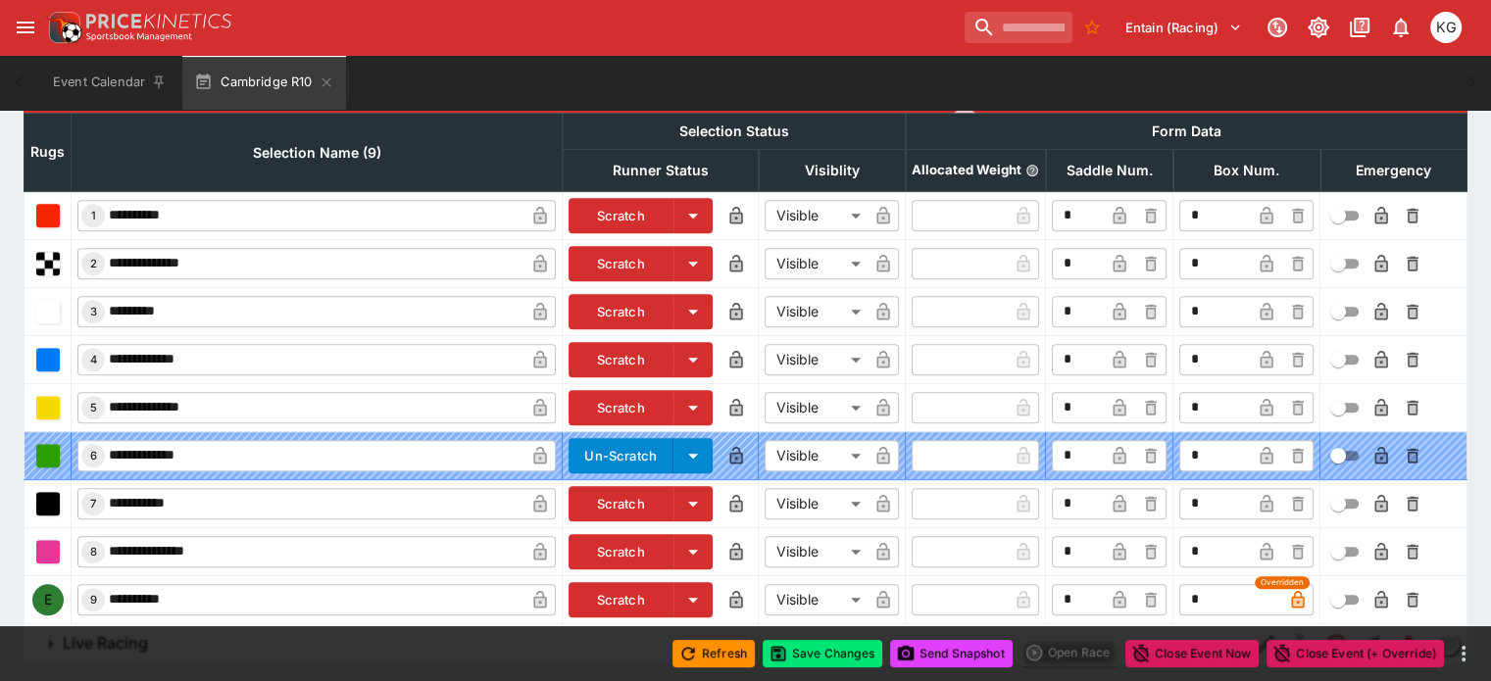
click at [1374, 591] on icon "button" at bounding box center [1380, 600] width 13 height 18
click at [829, 650] on button "Save Changes" at bounding box center [822, 653] width 120 height 27
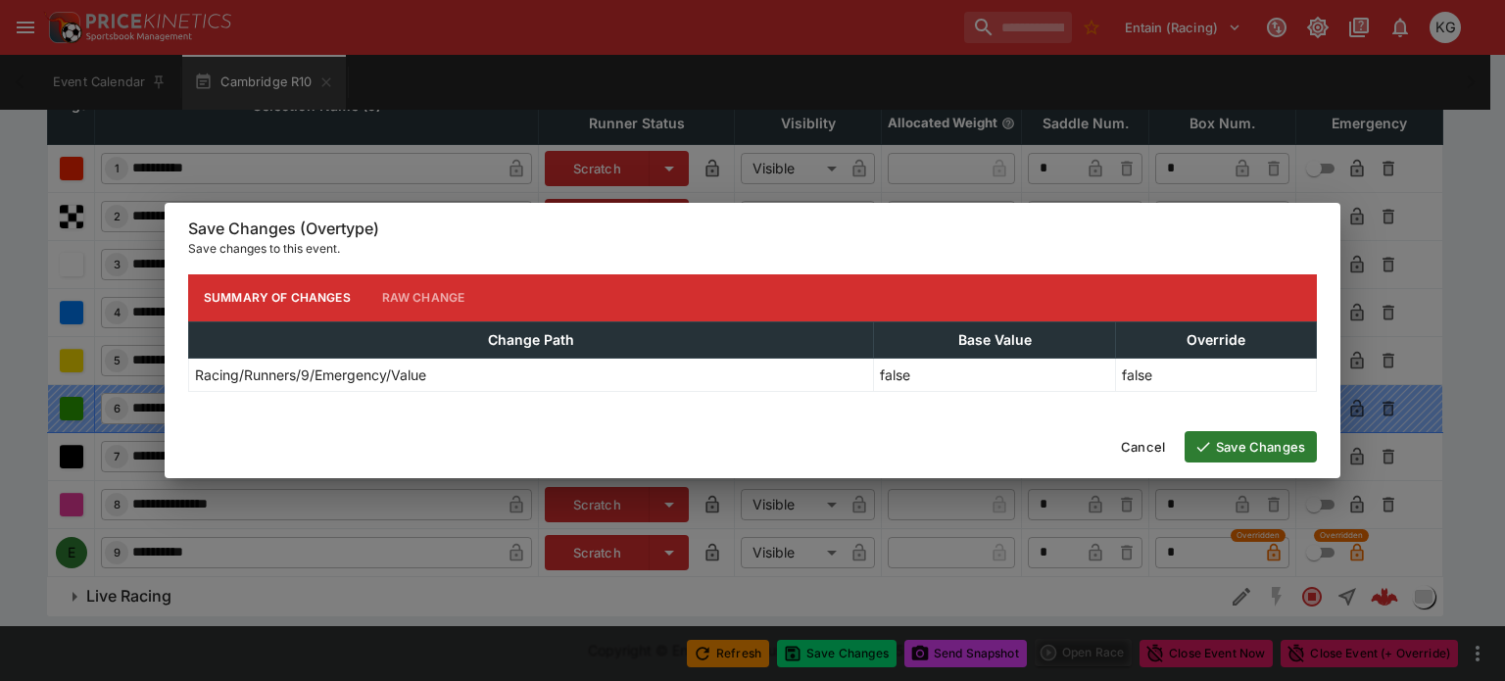
click at [1251, 452] on button "Save Changes" at bounding box center [1251, 446] width 132 height 31
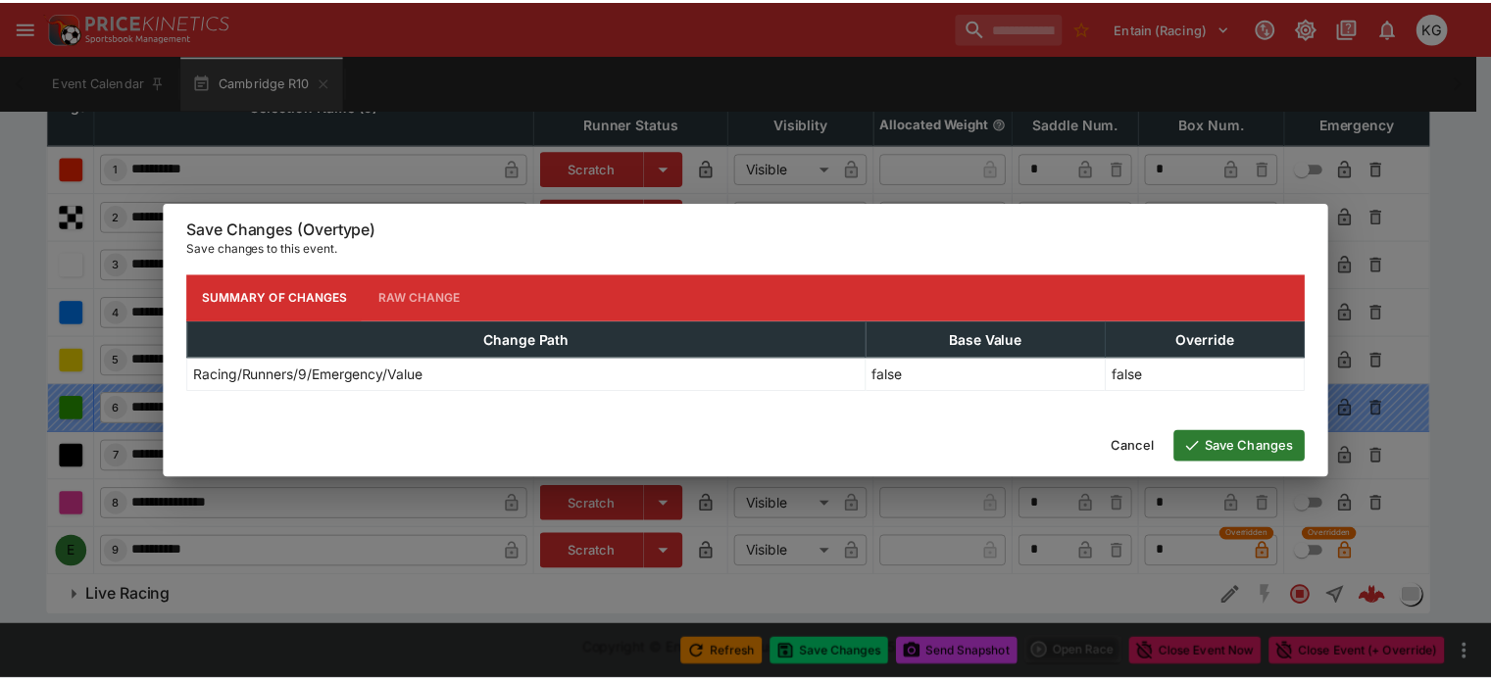
scroll to position [887, 0]
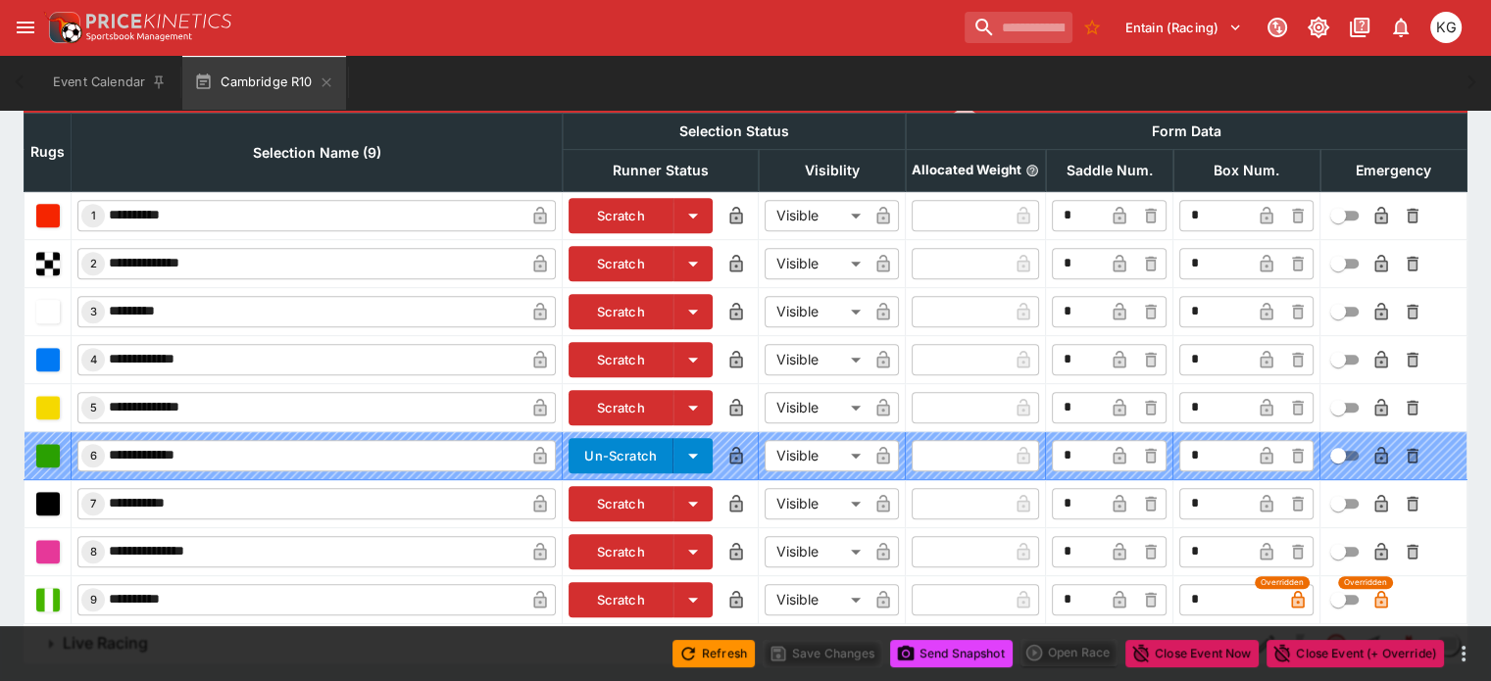
click at [947, 648] on button "Send Snapshot" at bounding box center [951, 653] width 123 height 27
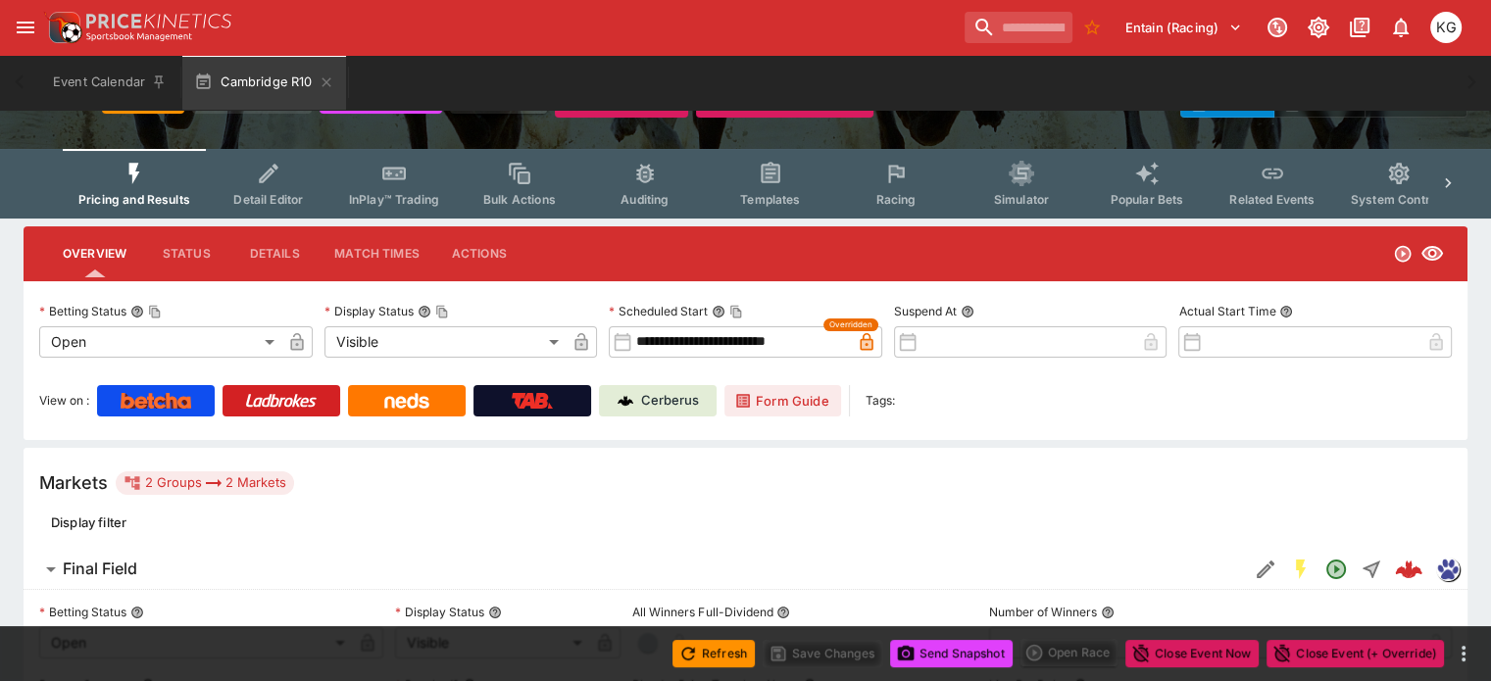
scroll to position [0, 0]
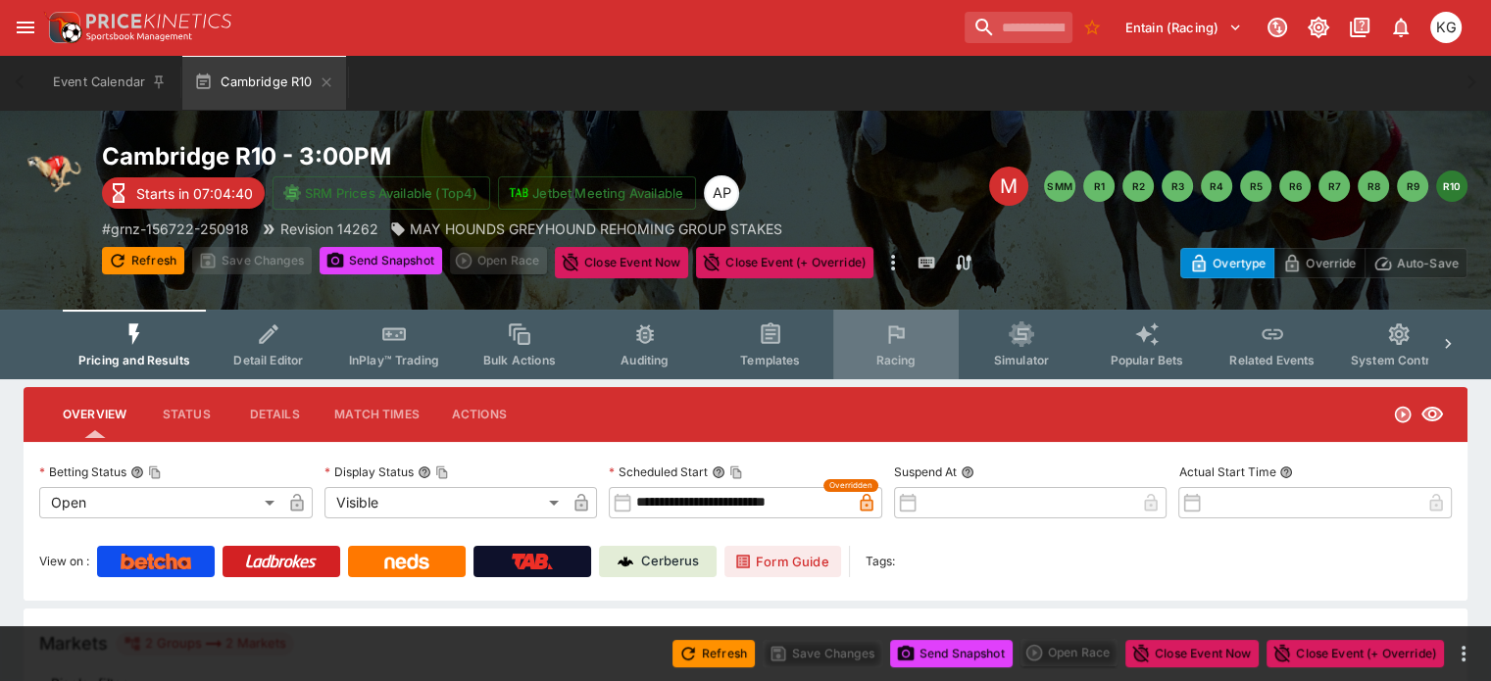
click at [915, 355] on span "Racing" at bounding box center [895, 360] width 40 height 15
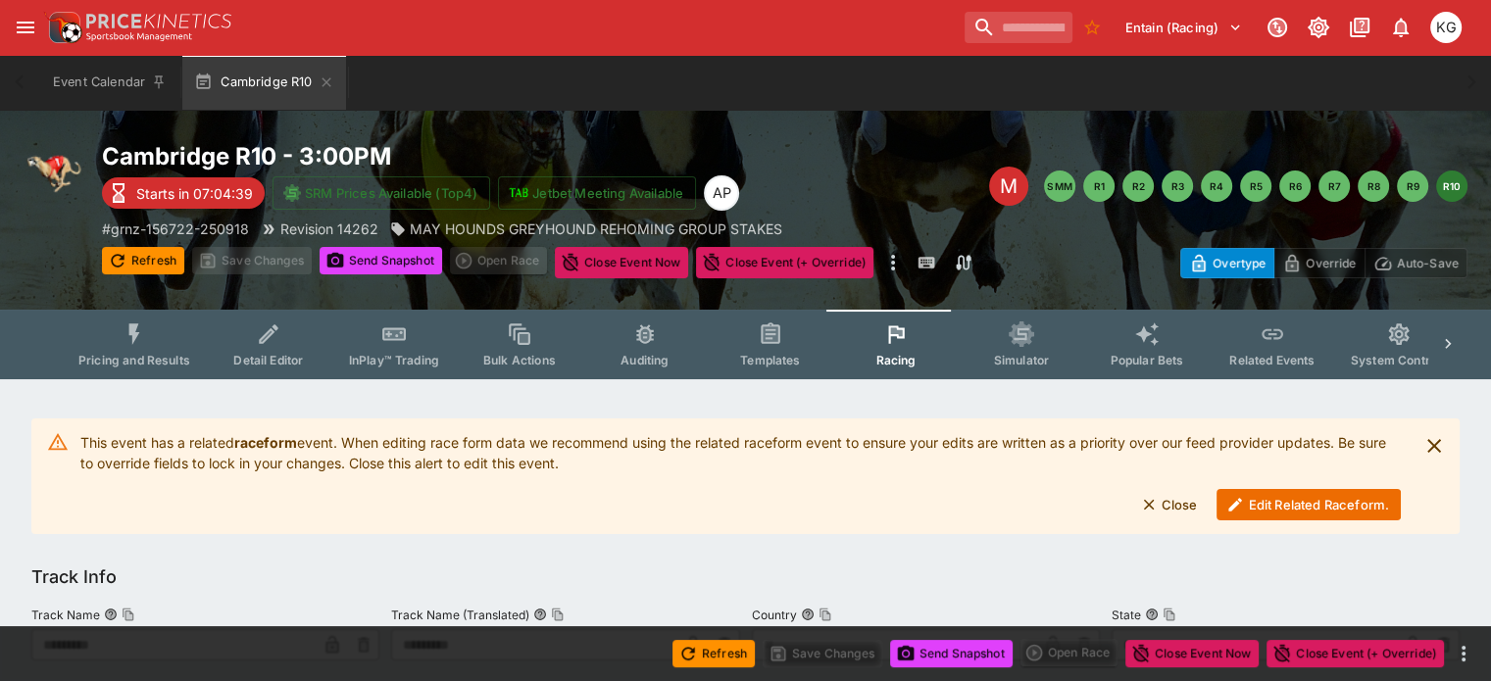
click at [1290, 505] on button "Edit Related Raceform." at bounding box center [1308, 504] width 184 height 31
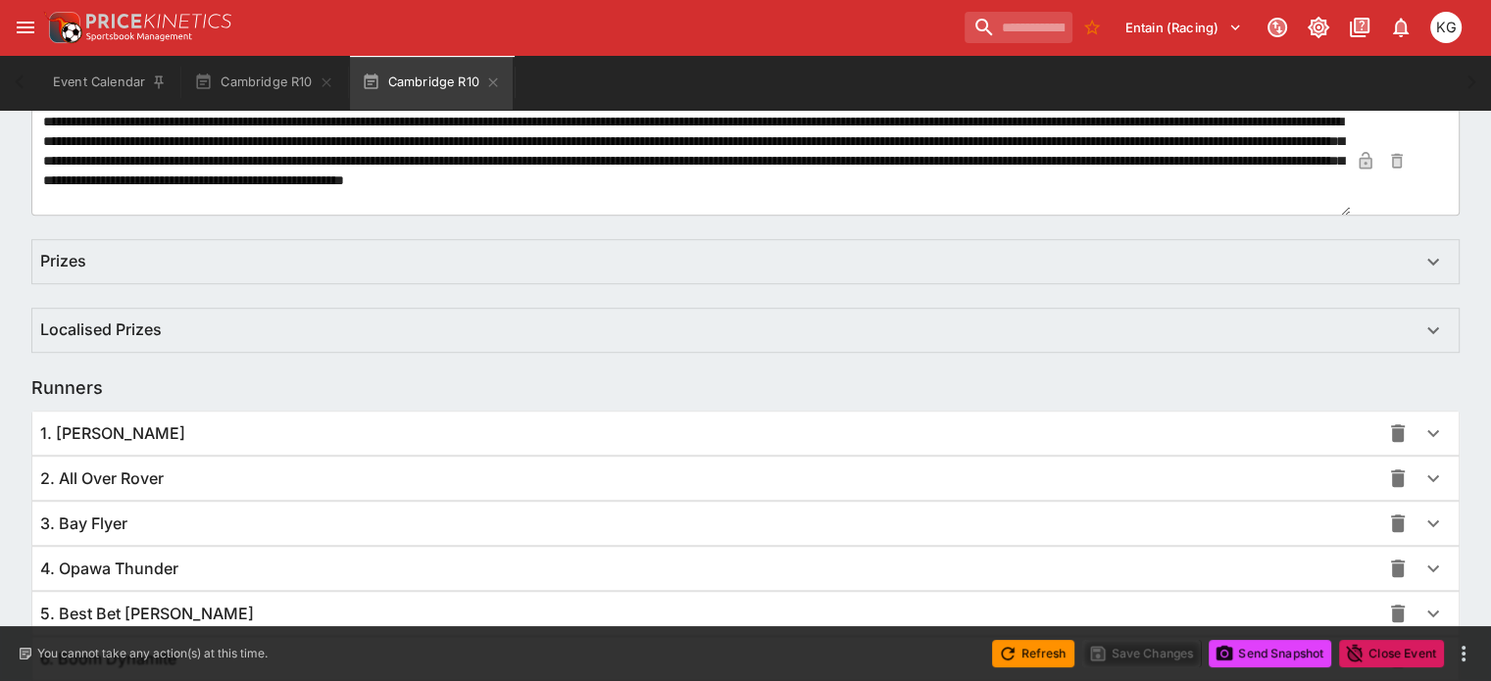
scroll to position [1386, 0]
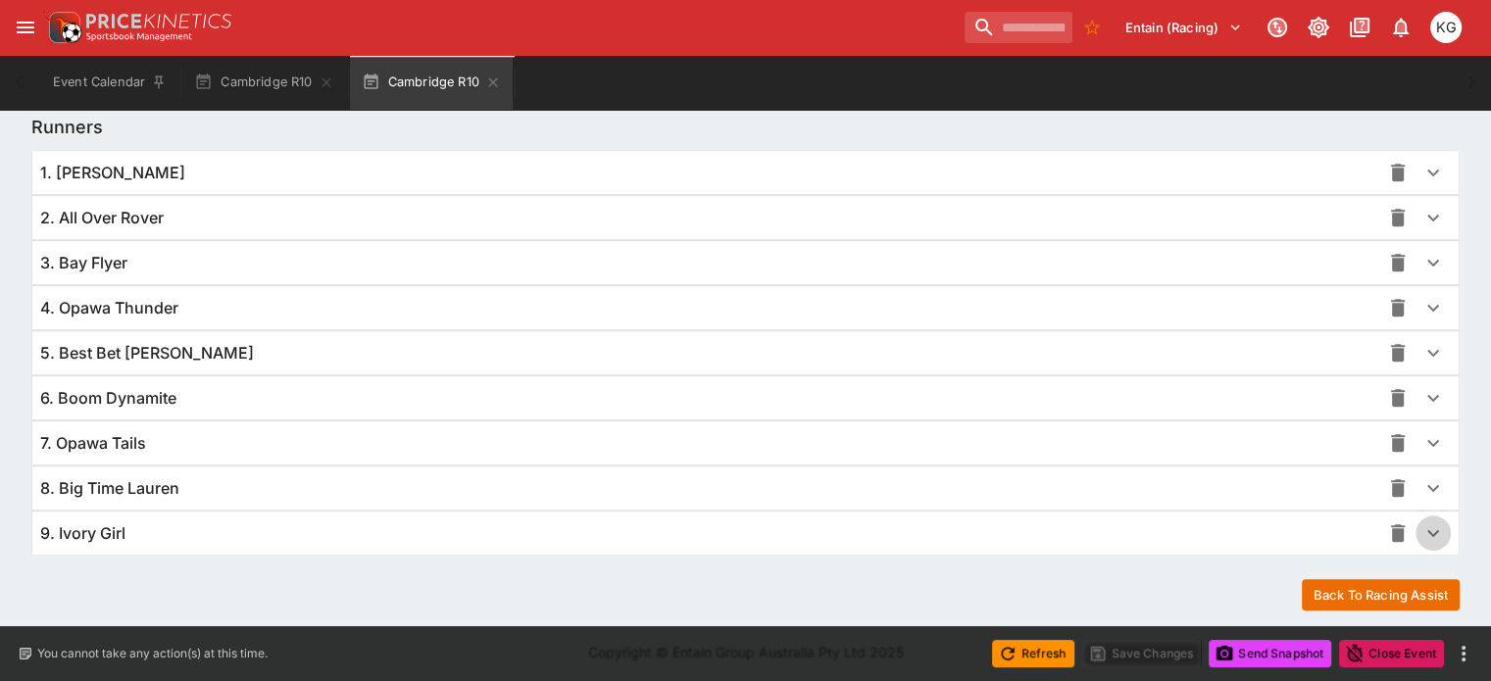
click at [1421, 522] on icon "button" at bounding box center [1433, 533] width 24 height 24
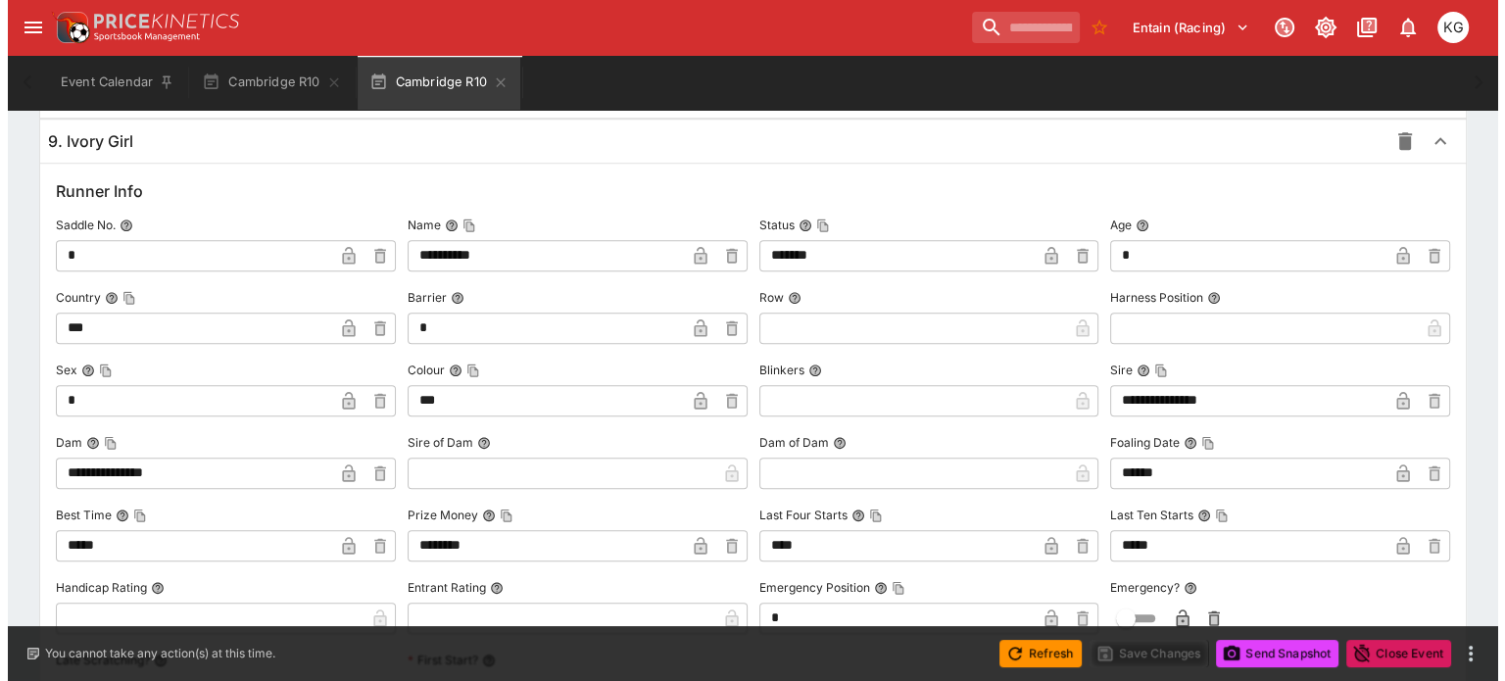
scroll to position [1974, 0]
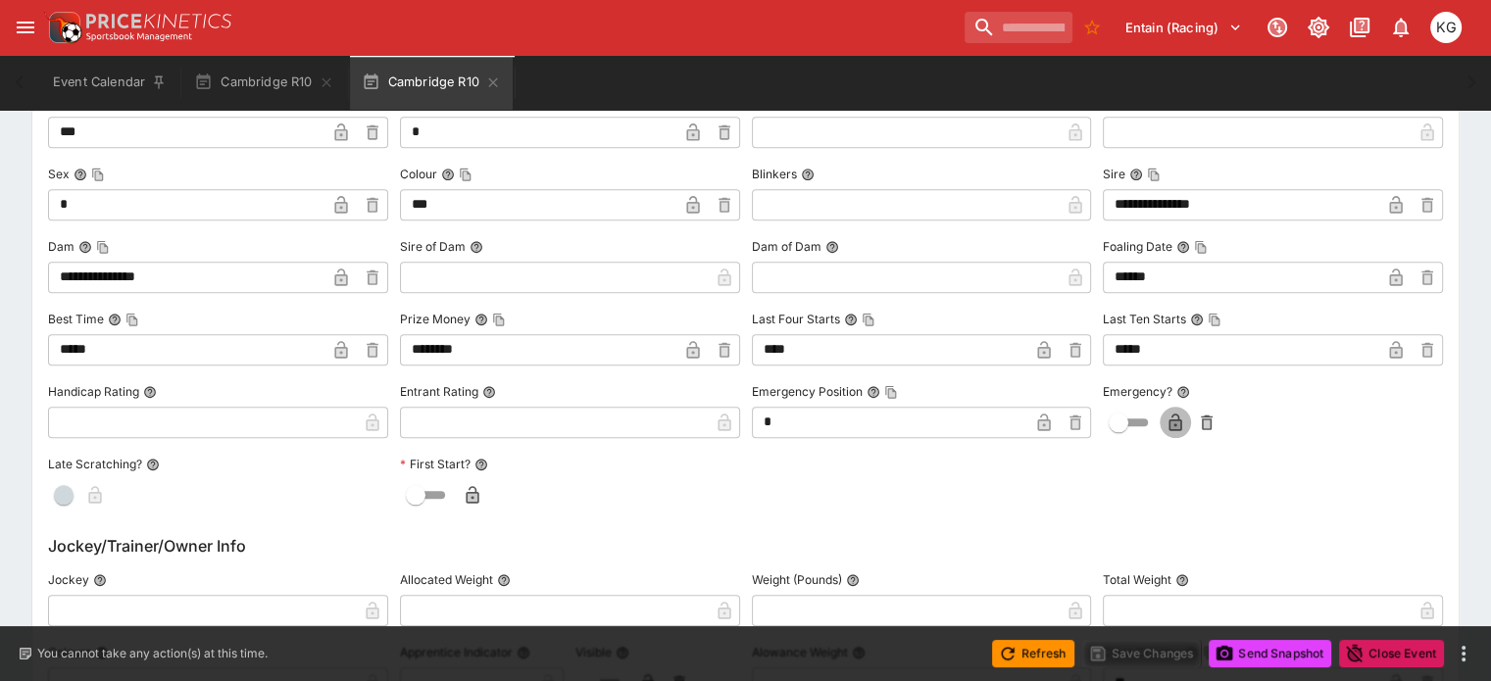
click at [1165, 414] on icon "button" at bounding box center [1175, 423] width 20 height 20
click at [1164, 655] on button "Save Changes" at bounding box center [1142, 653] width 120 height 27
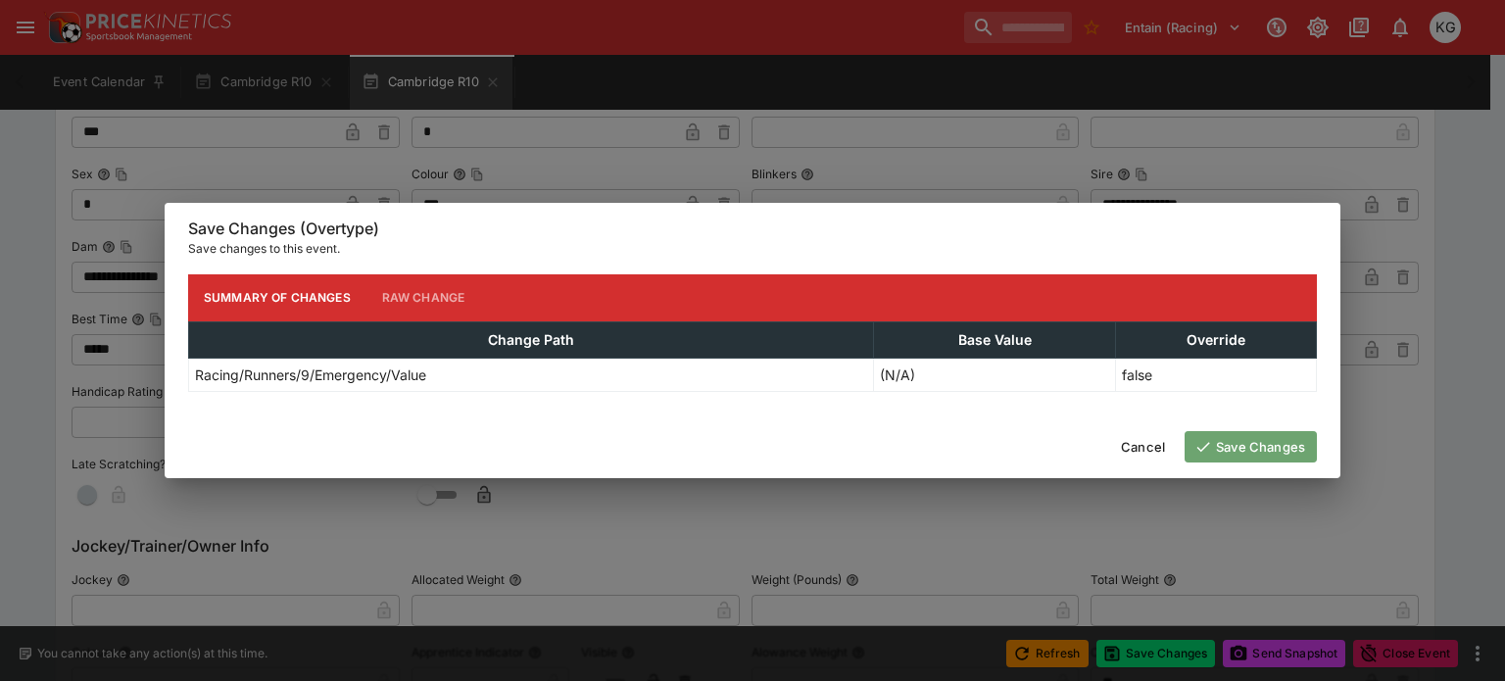
click at [1250, 450] on button "Save Changes" at bounding box center [1251, 446] width 132 height 31
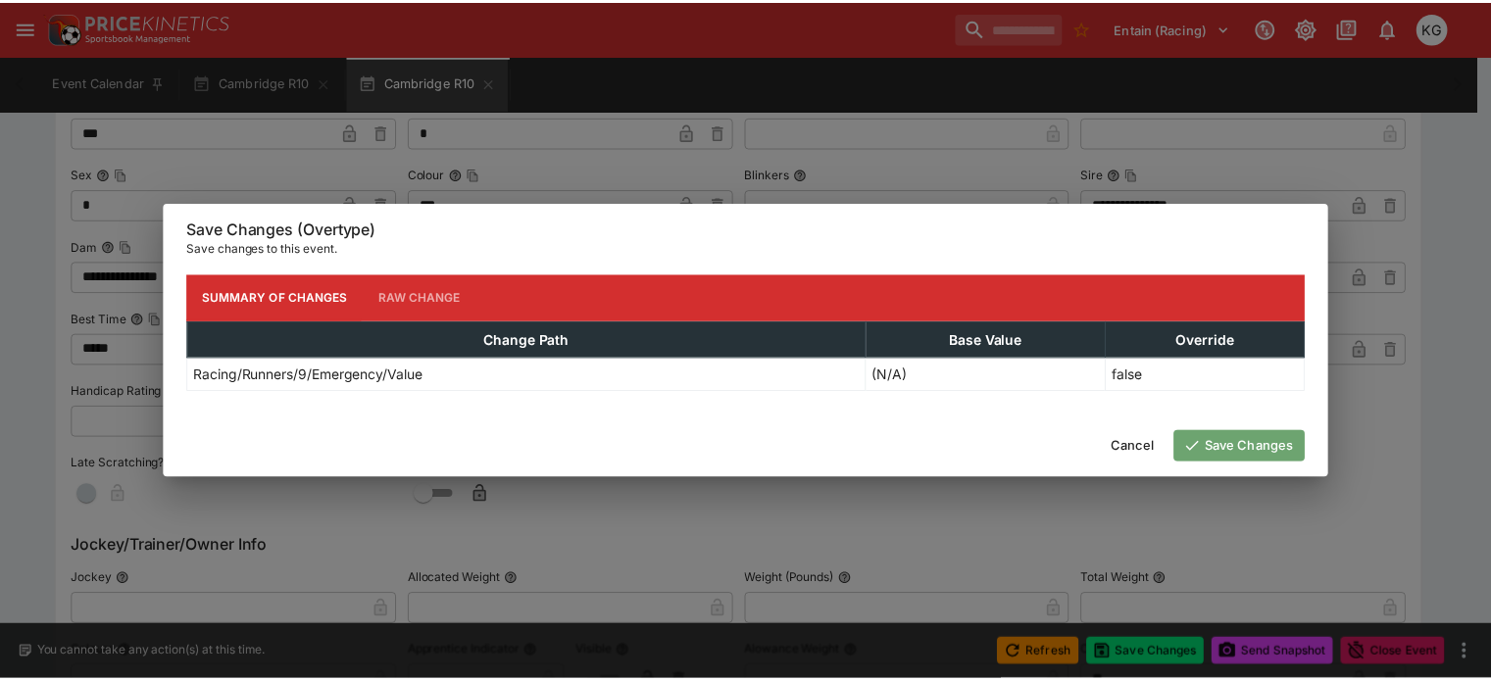
scroll to position [0, 0]
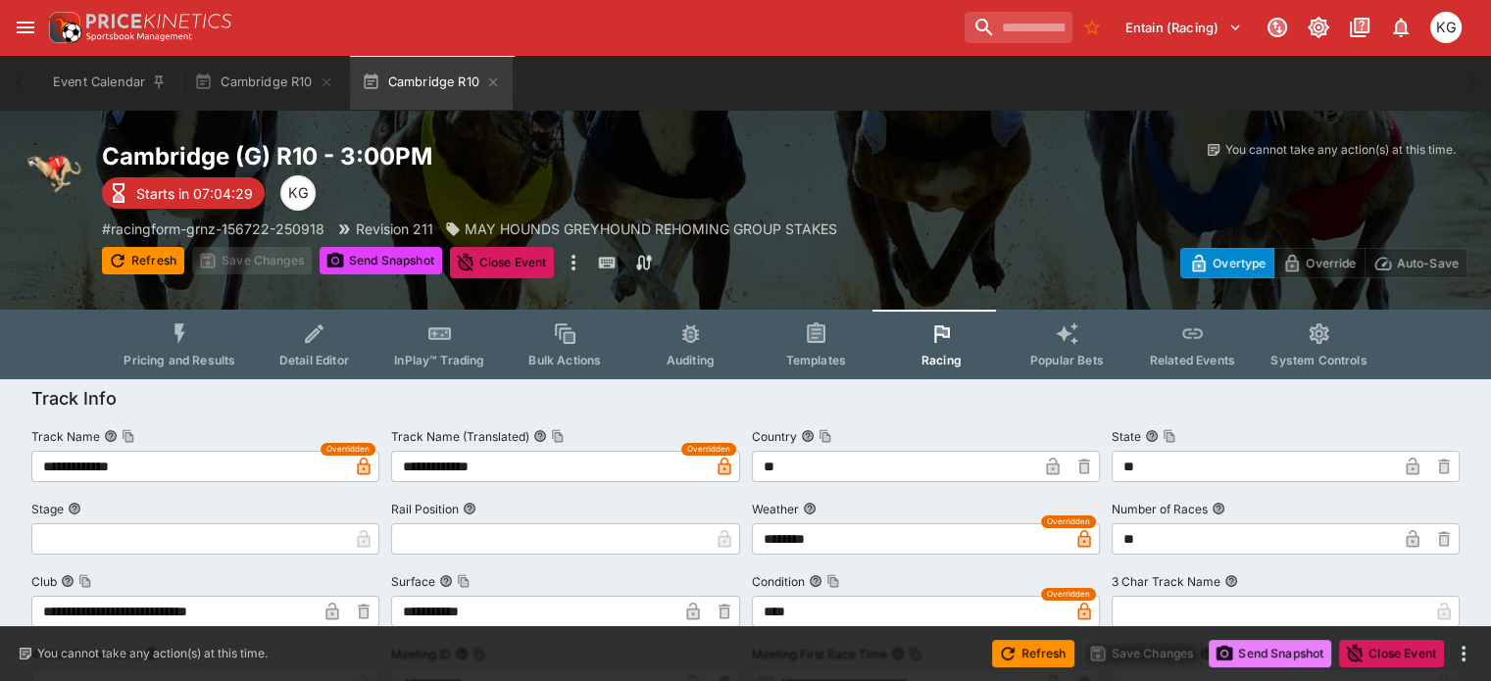
click at [1269, 656] on button "Send Snapshot" at bounding box center [1269, 653] width 123 height 27
